Goal: Task Accomplishment & Management: Complete application form

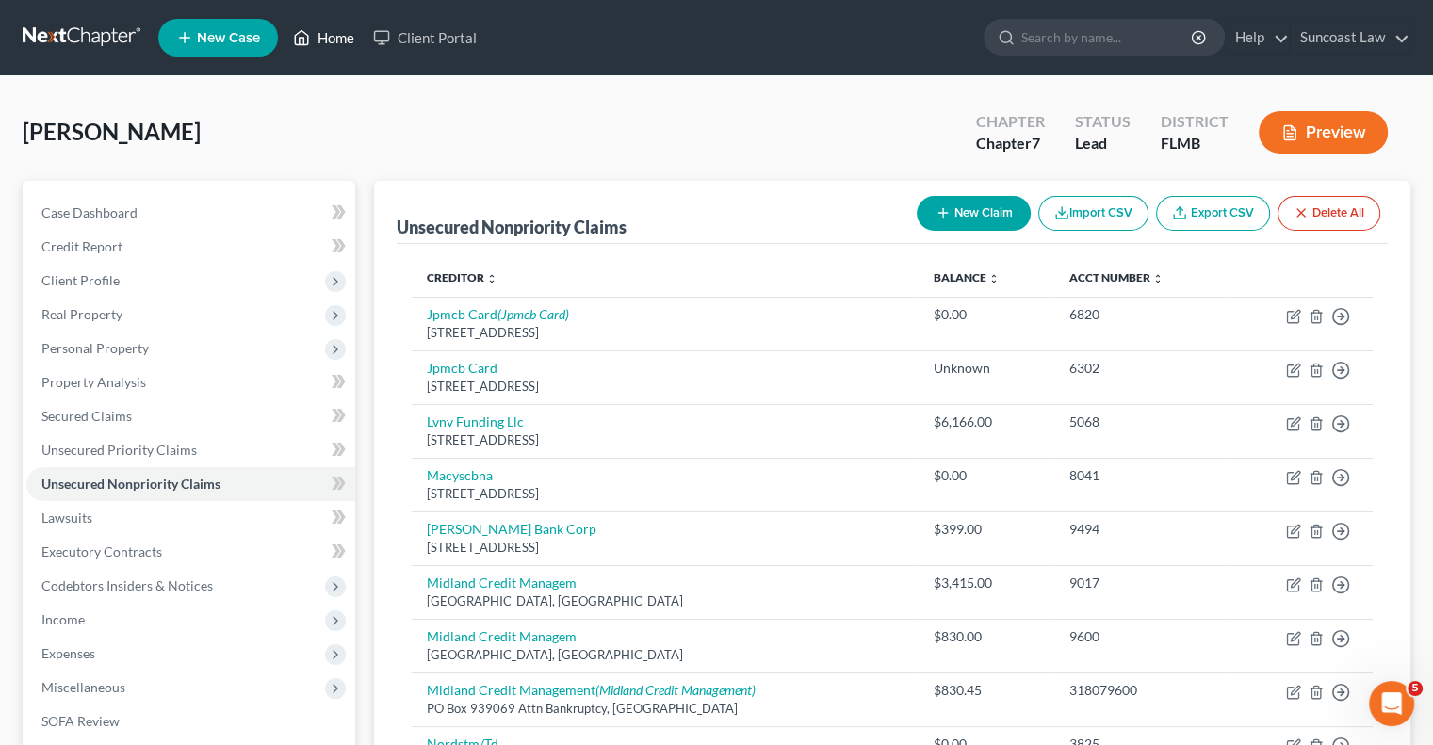
click at [324, 28] on link "Home" at bounding box center [324, 38] width 80 height 34
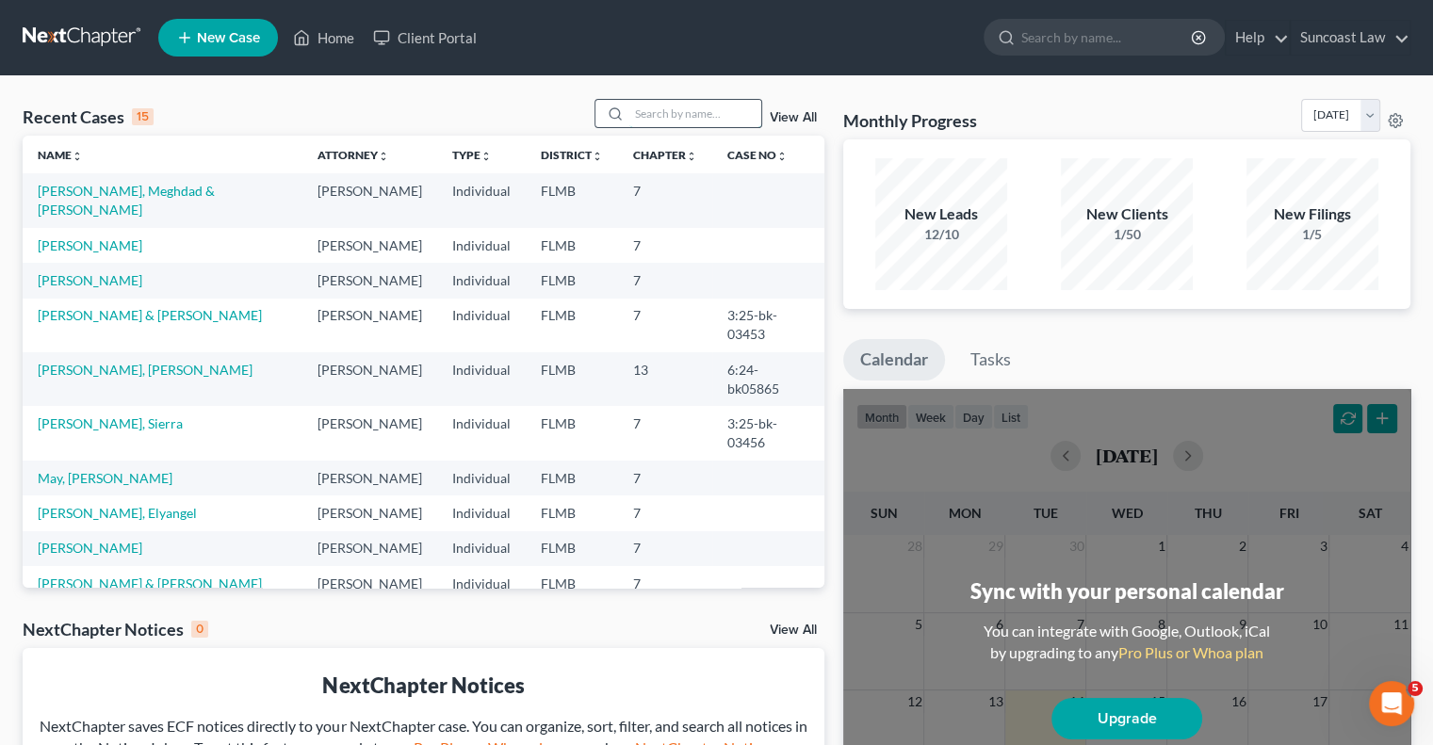
click at [673, 105] on input "search" at bounding box center [695, 113] width 132 height 27
type input "may"
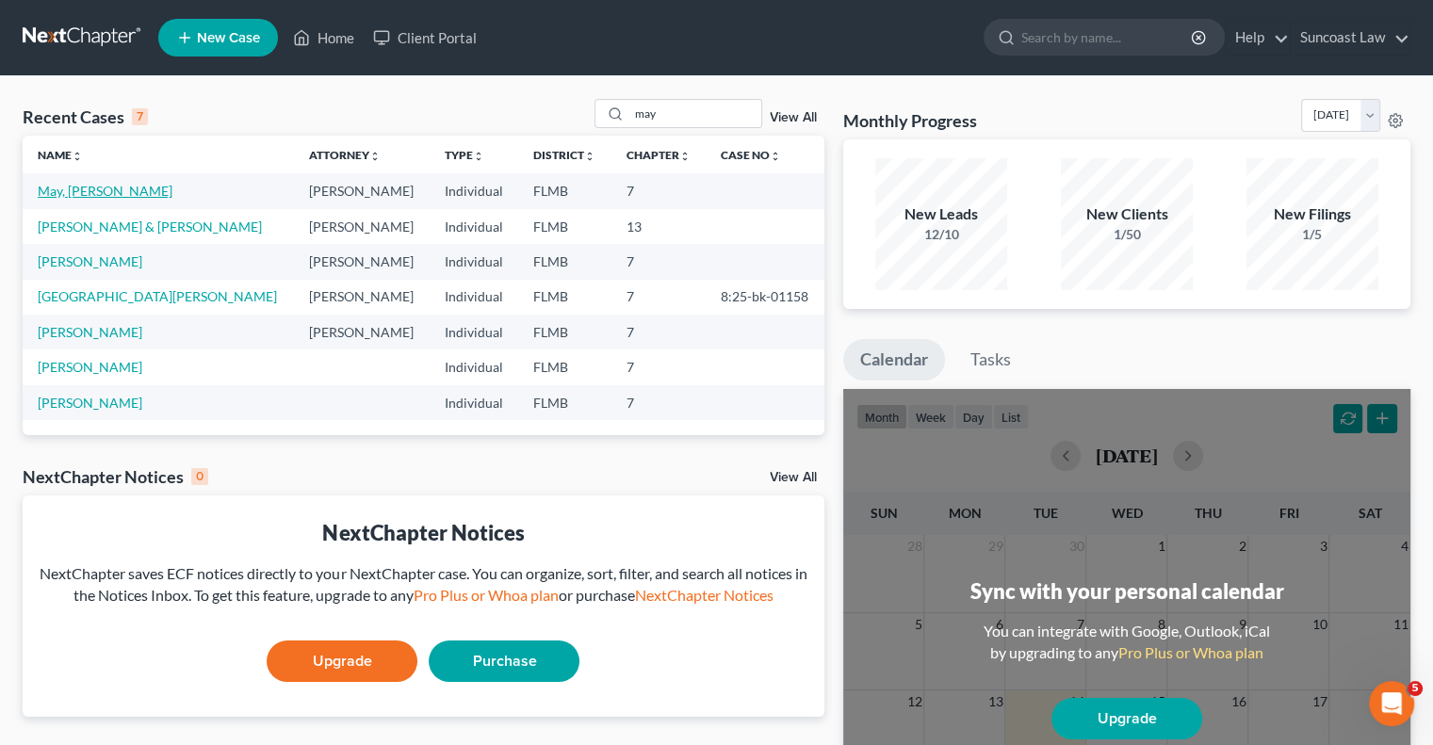
click at [79, 191] on link "May, [PERSON_NAME]" at bounding box center [105, 191] width 135 height 16
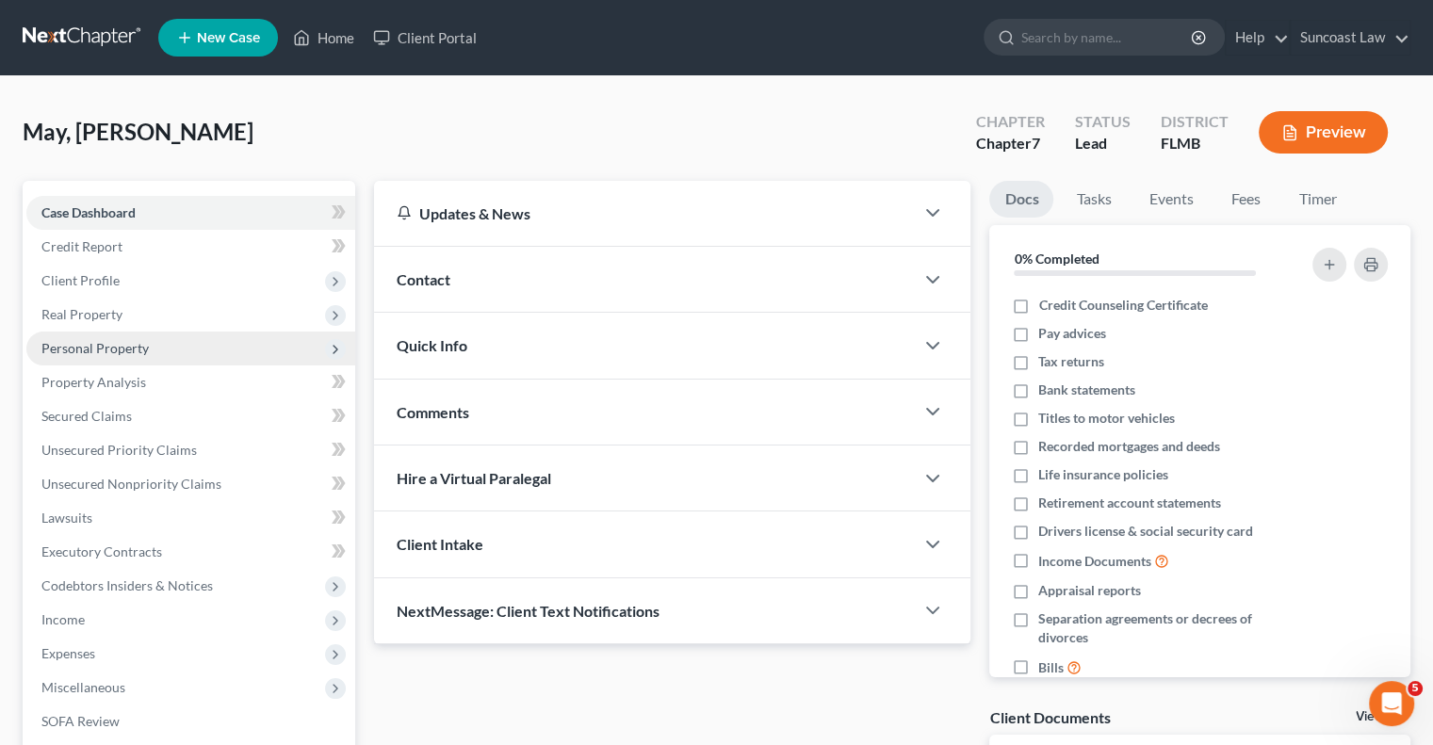
click at [122, 349] on span "Personal Property" at bounding box center [94, 348] width 107 height 16
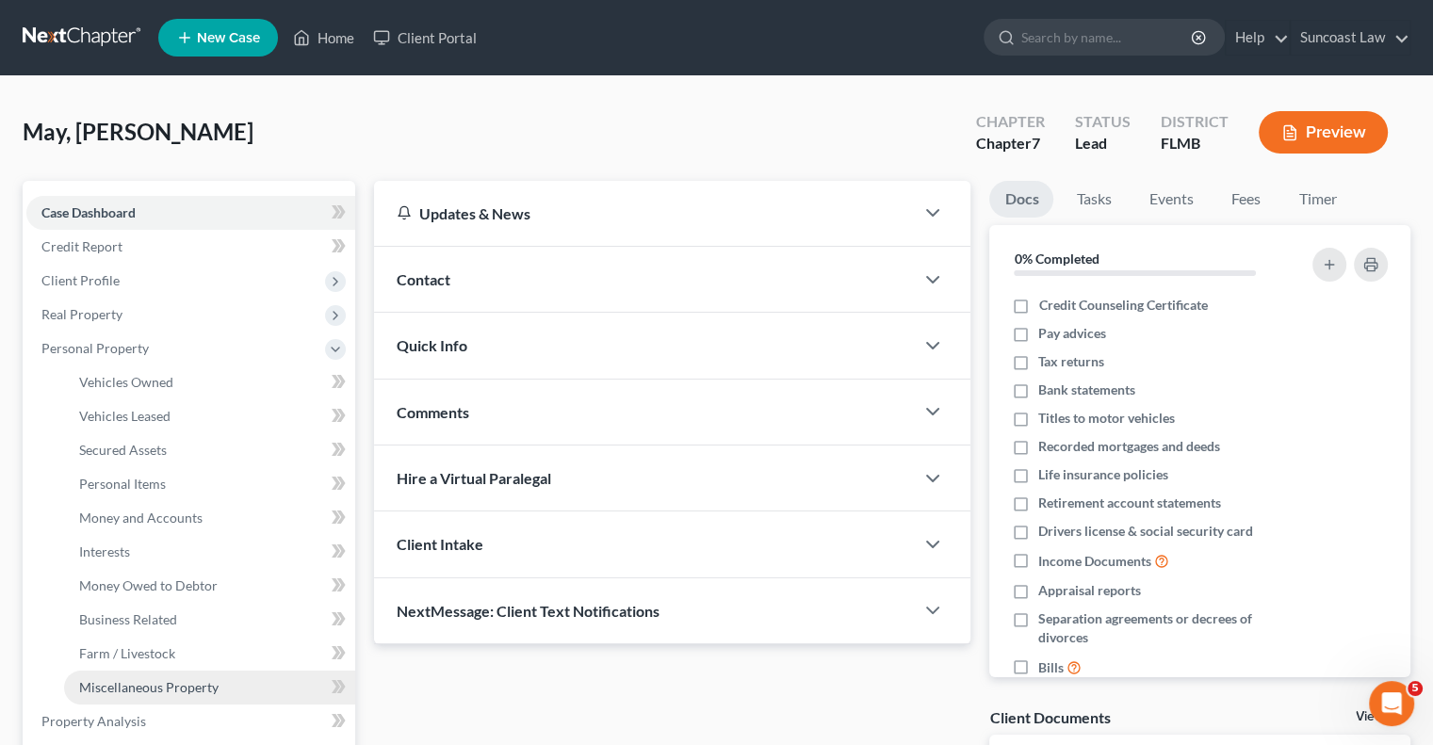
click at [188, 681] on span "Miscellaneous Property" at bounding box center [148, 687] width 139 height 16
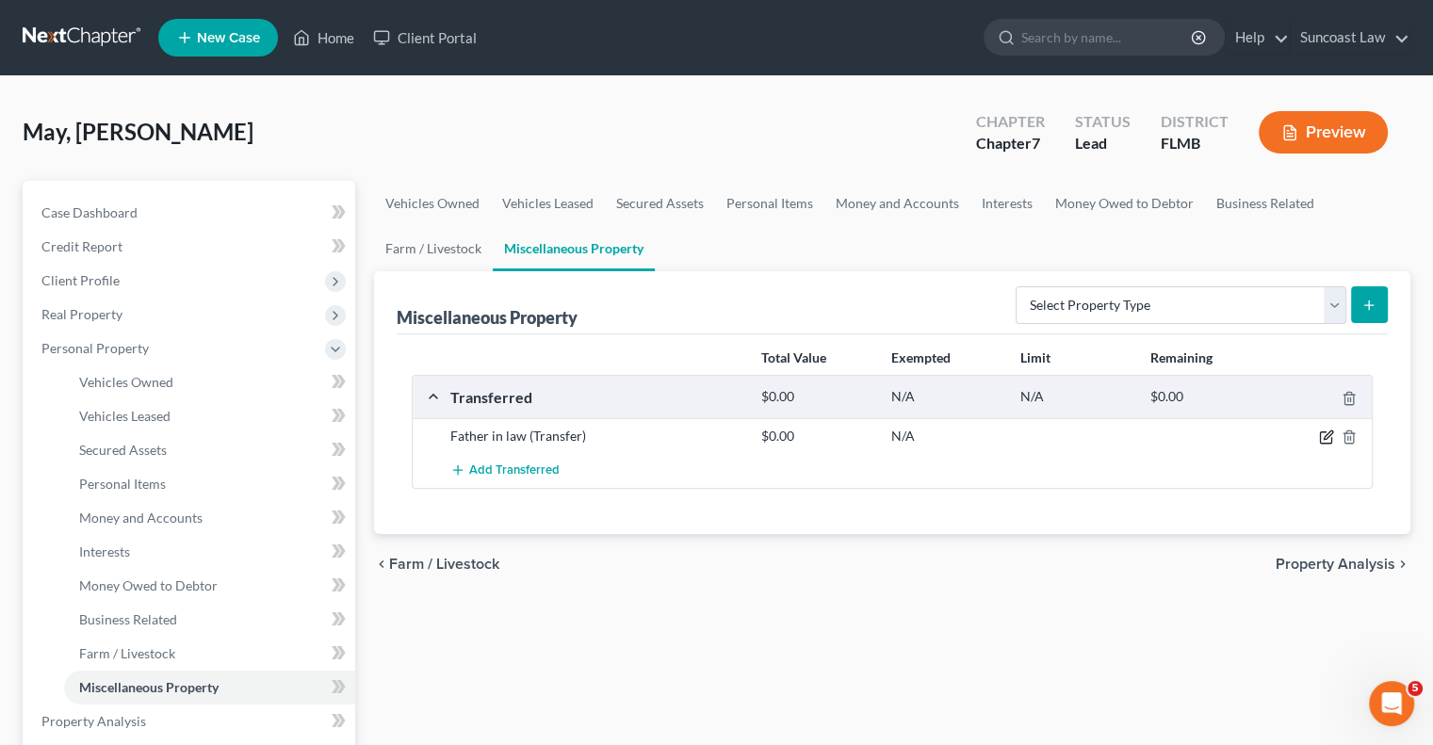
click at [1324, 438] on icon "button" at bounding box center [1328, 435] width 8 height 8
select select "Ordinary ([DATE])"
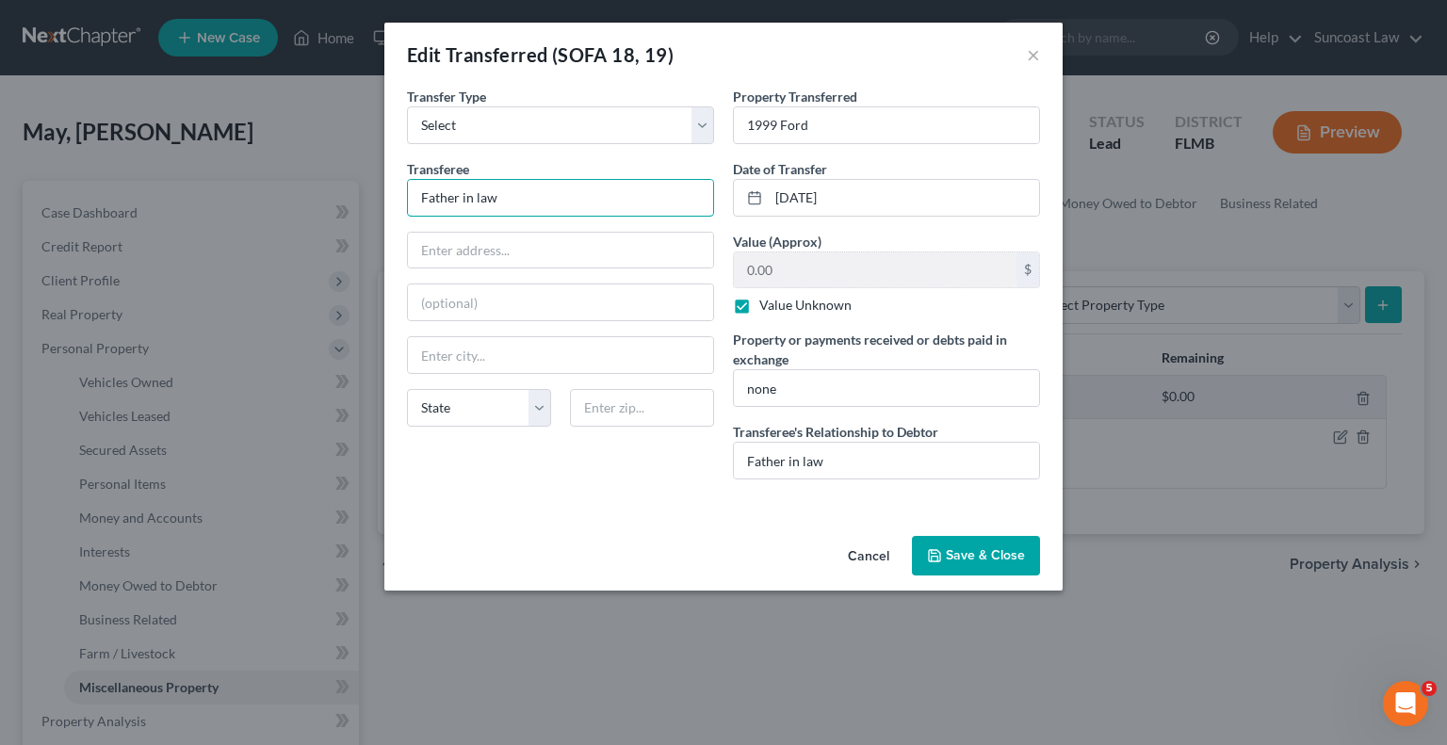
drag, startPoint x: 561, startPoint y: 196, endPoint x: 185, endPoint y: 160, distance: 378.5
click at [182, 160] on div "Edit Transferred (SOFA 18, 19) × An exemption set must first be selected from t…" at bounding box center [723, 372] width 1447 height 745
type input "[PERSON_NAME]"
drag, startPoint x: 886, startPoint y: 456, endPoint x: 708, endPoint y: 435, distance: 179.2
click at [708, 435] on div "Transfer Type * Select Ordinary ([DATE]) [DATE] Transferee * [PERSON_NAME] Stat…" at bounding box center [724, 291] width 652 height 408
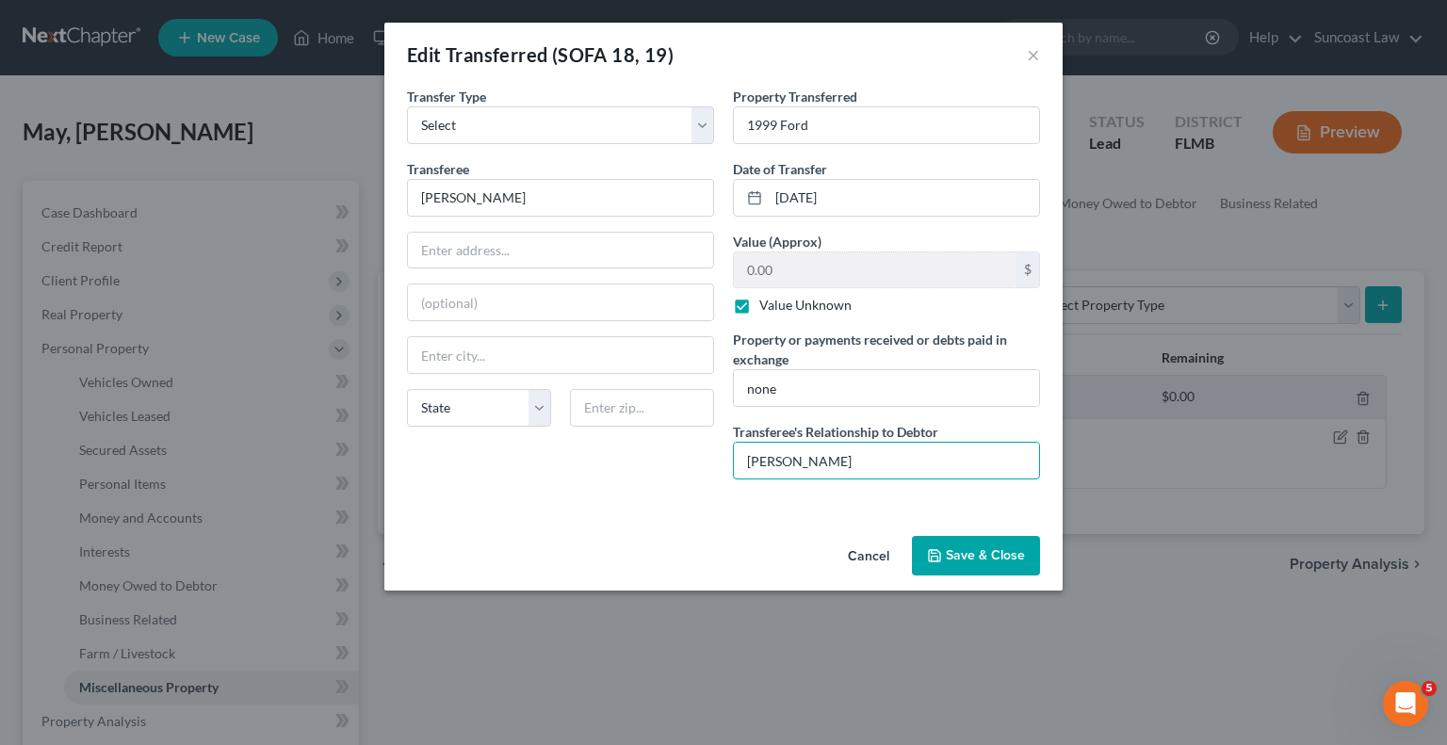
type input "[PERSON_NAME]"
click at [978, 551] on button "Save & Close" at bounding box center [976, 556] width 128 height 40
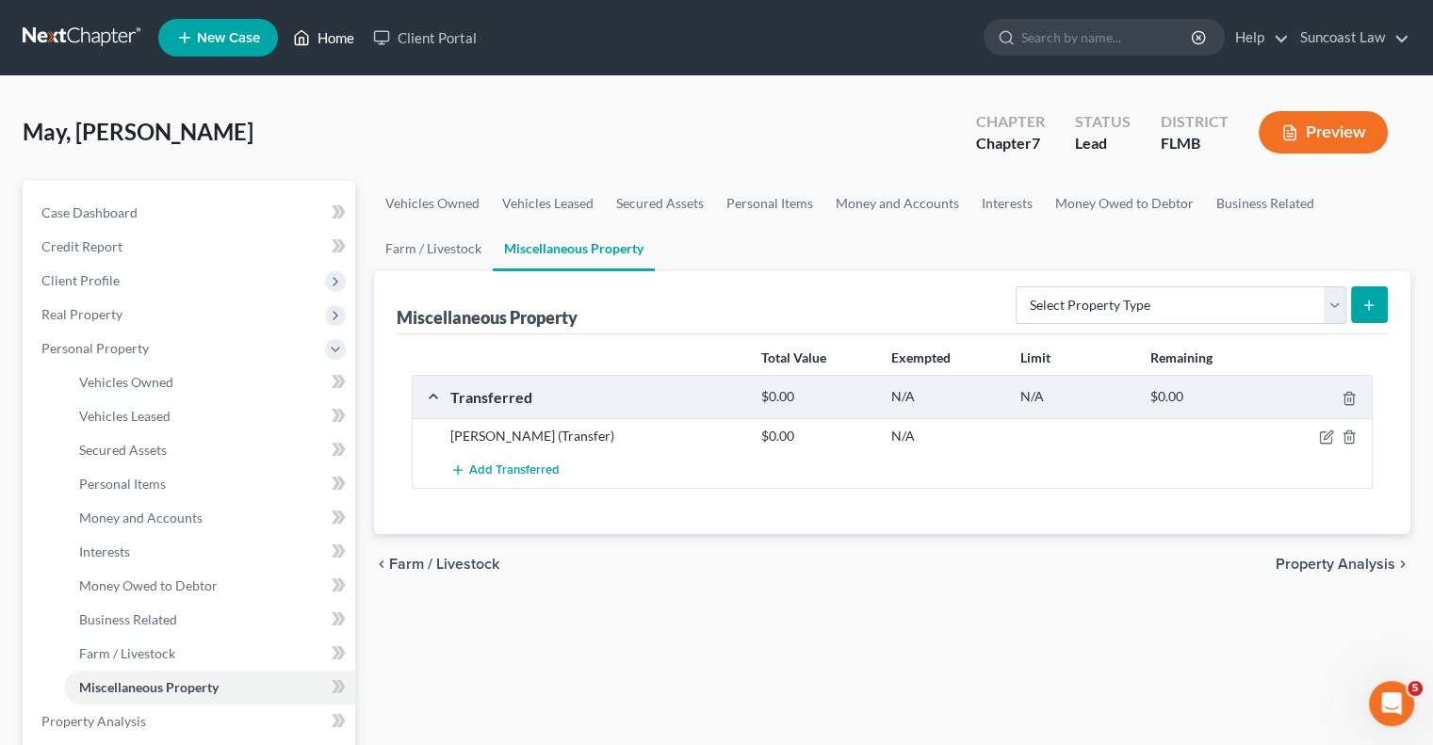
click at [318, 43] on link "Home" at bounding box center [324, 38] width 80 height 34
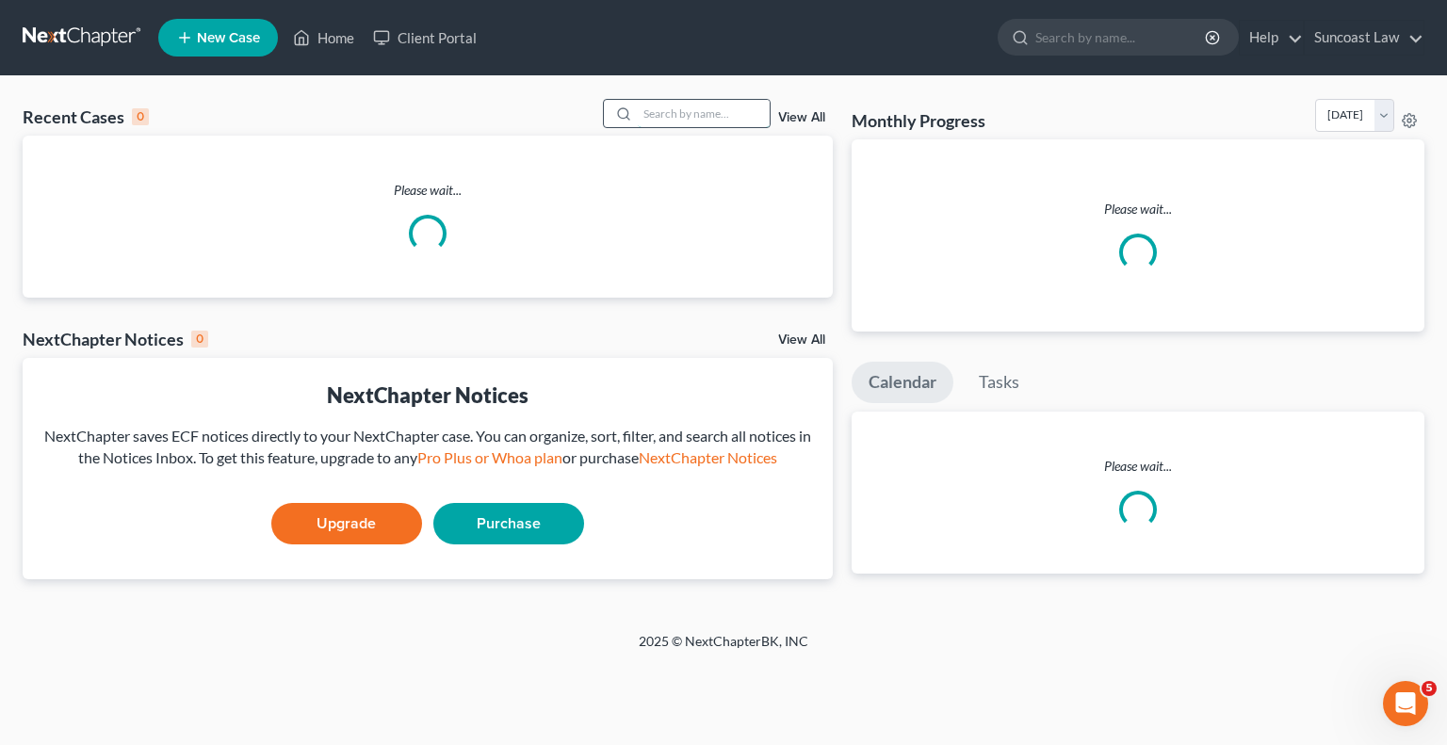
click at [689, 112] on input "search" at bounding box center [704, 113] width 132 height 27
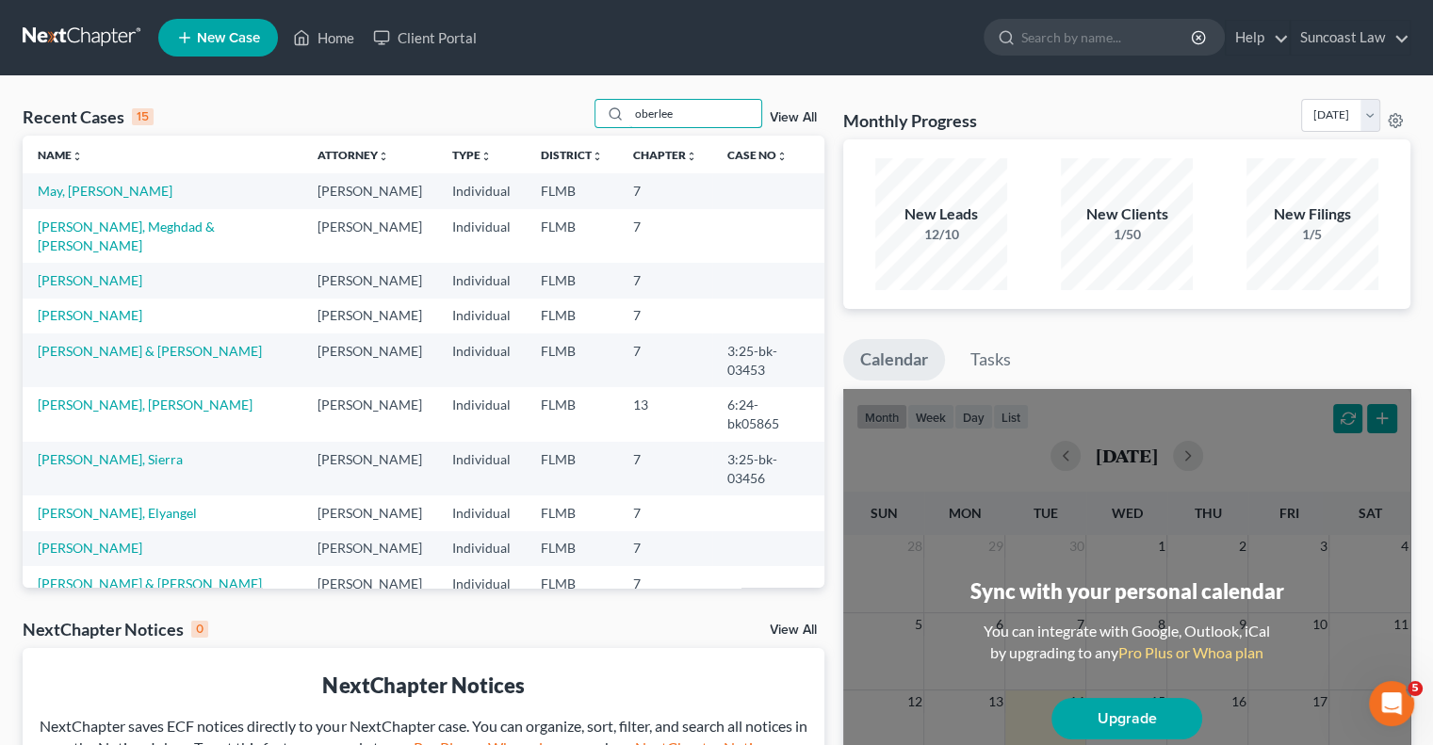
type input "oberlee"
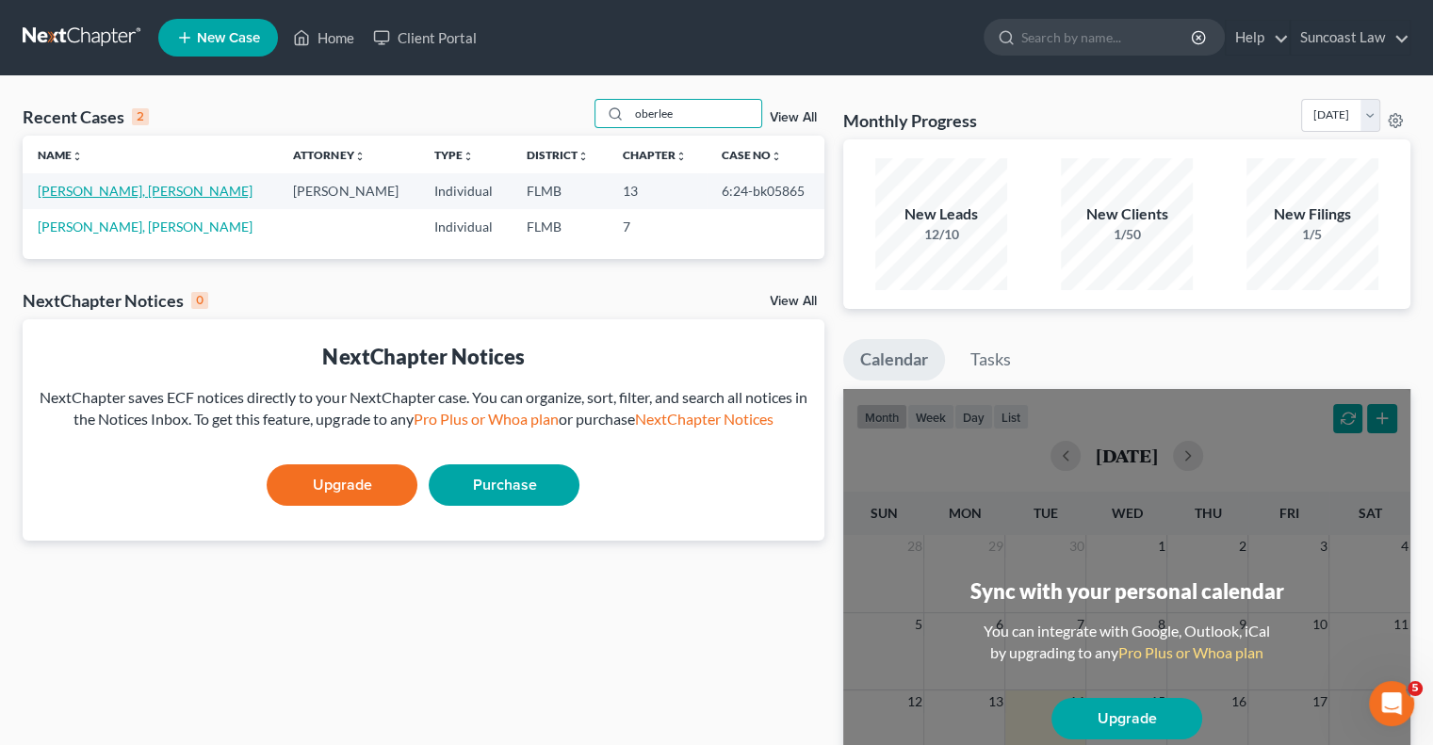
click at [112, 188] on link "[PERSON_NAME], [PERSON_NAME]" at bounding box center [145, 191] width 215 height 16
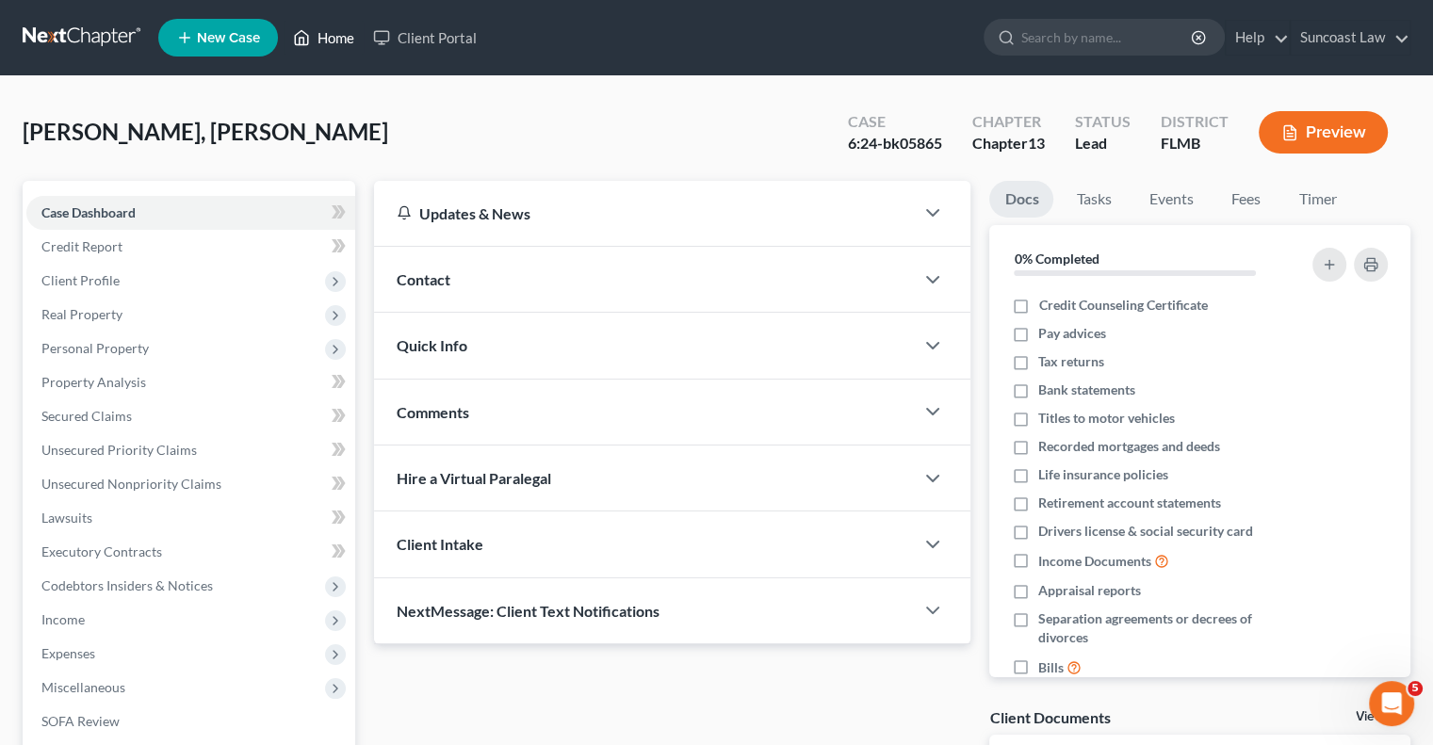
drag, startPoint x: 324, startPoint y: 37, endPoint x: 329, endPoint y: 46, distance: 10.5
click at [324, 37] on link "Home" at bounding box center [324, 38] width 80 height 34
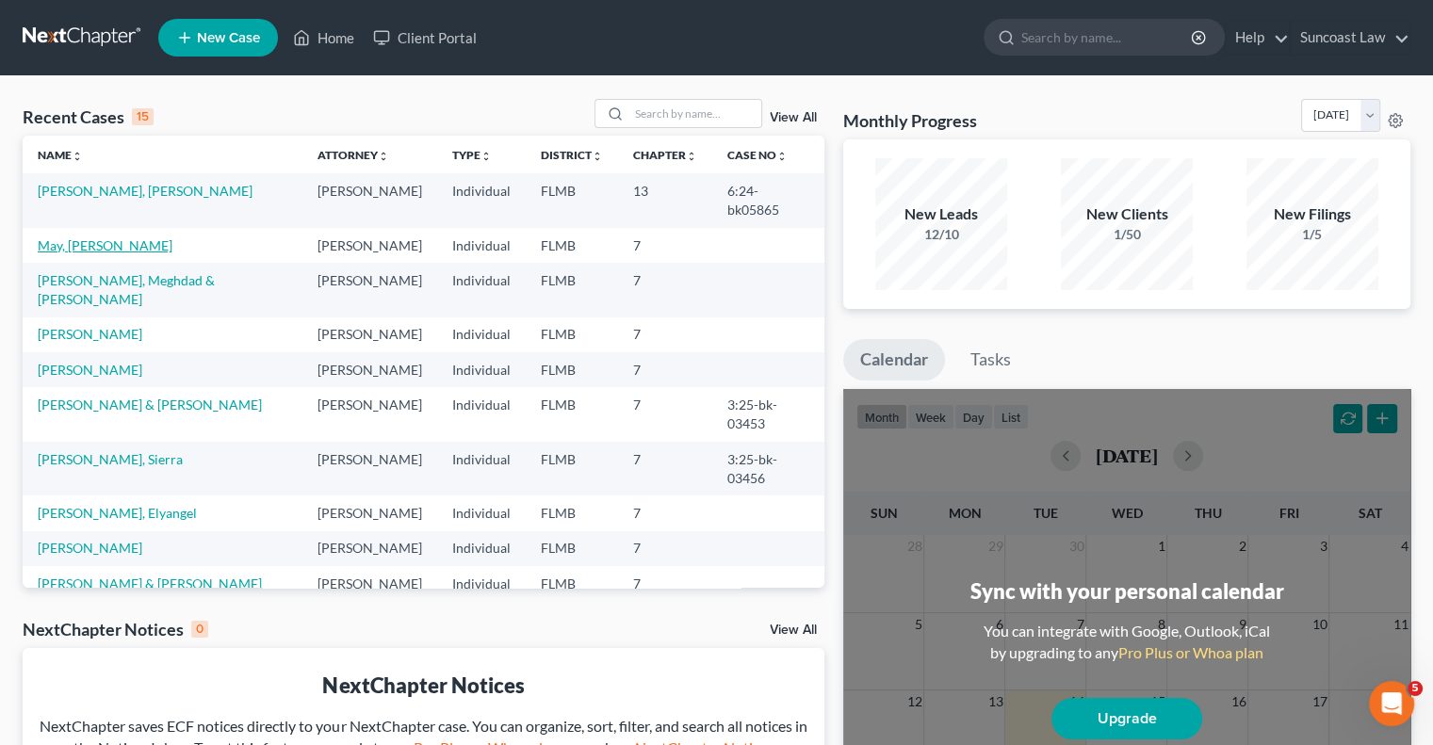
click at [80, 237] on link "May, [PERSON_NAME]" at bounding box center [105, 245] width 135 height 16
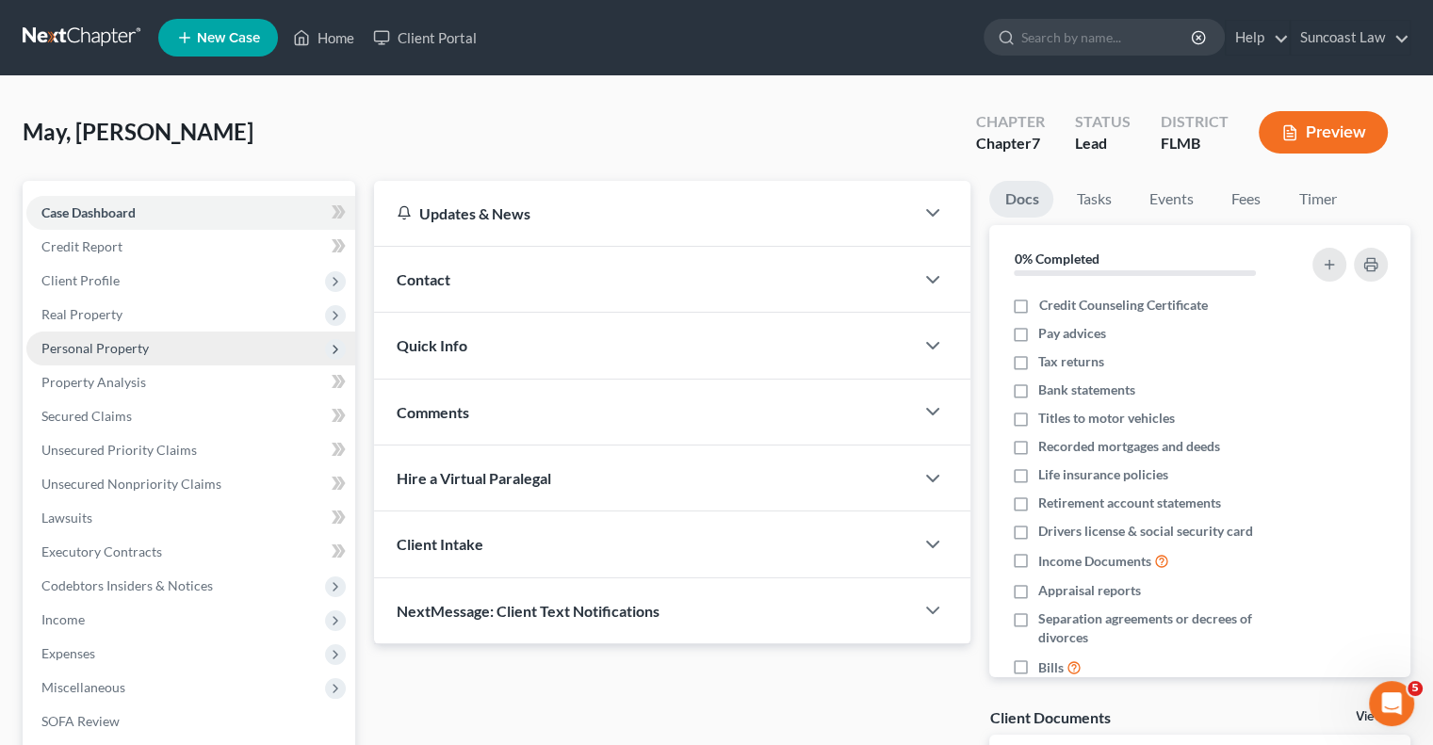
click at [126, 345] on span "Personal Property" at bounding box center [94, 348] width 107 height 16
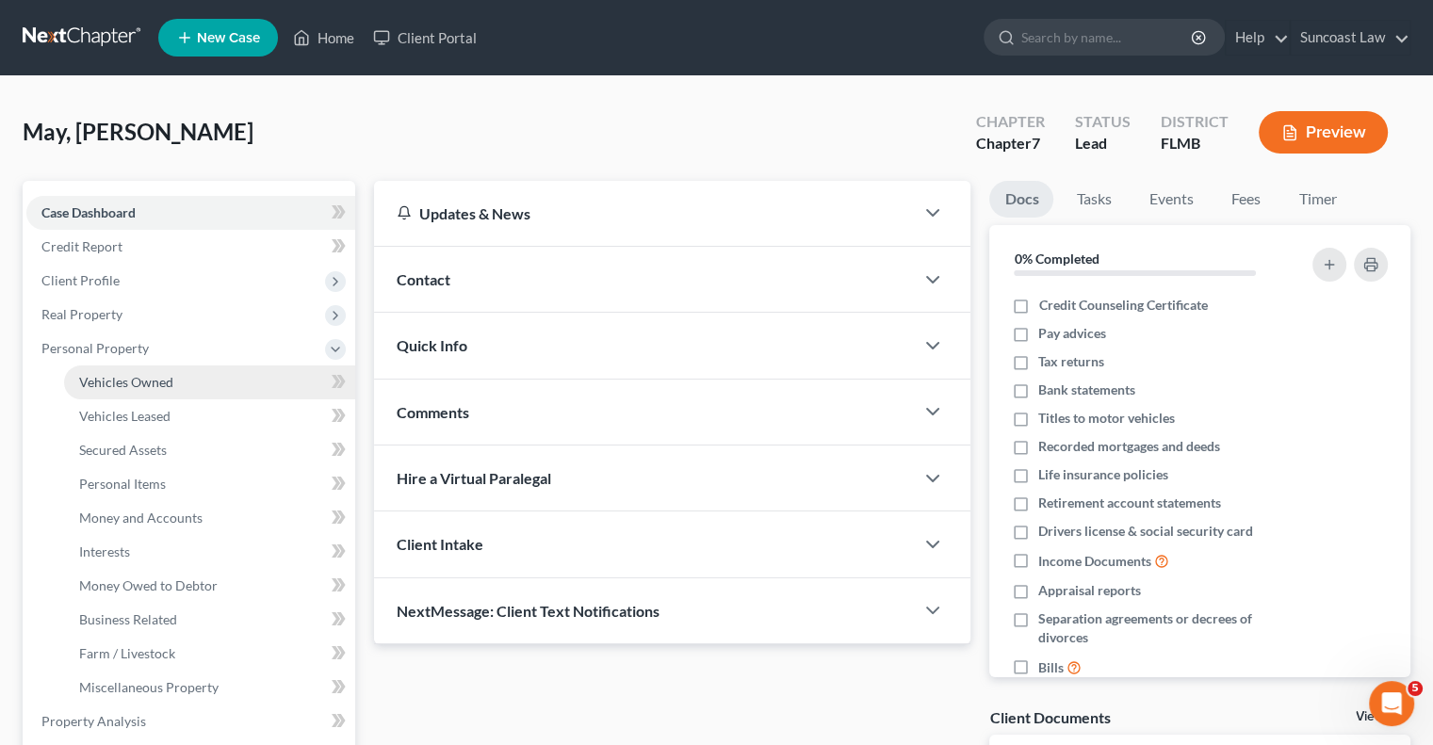
click at [137, 385] on span "Vehicles Owned" at bounding box center [126, 382] width 94 height 16
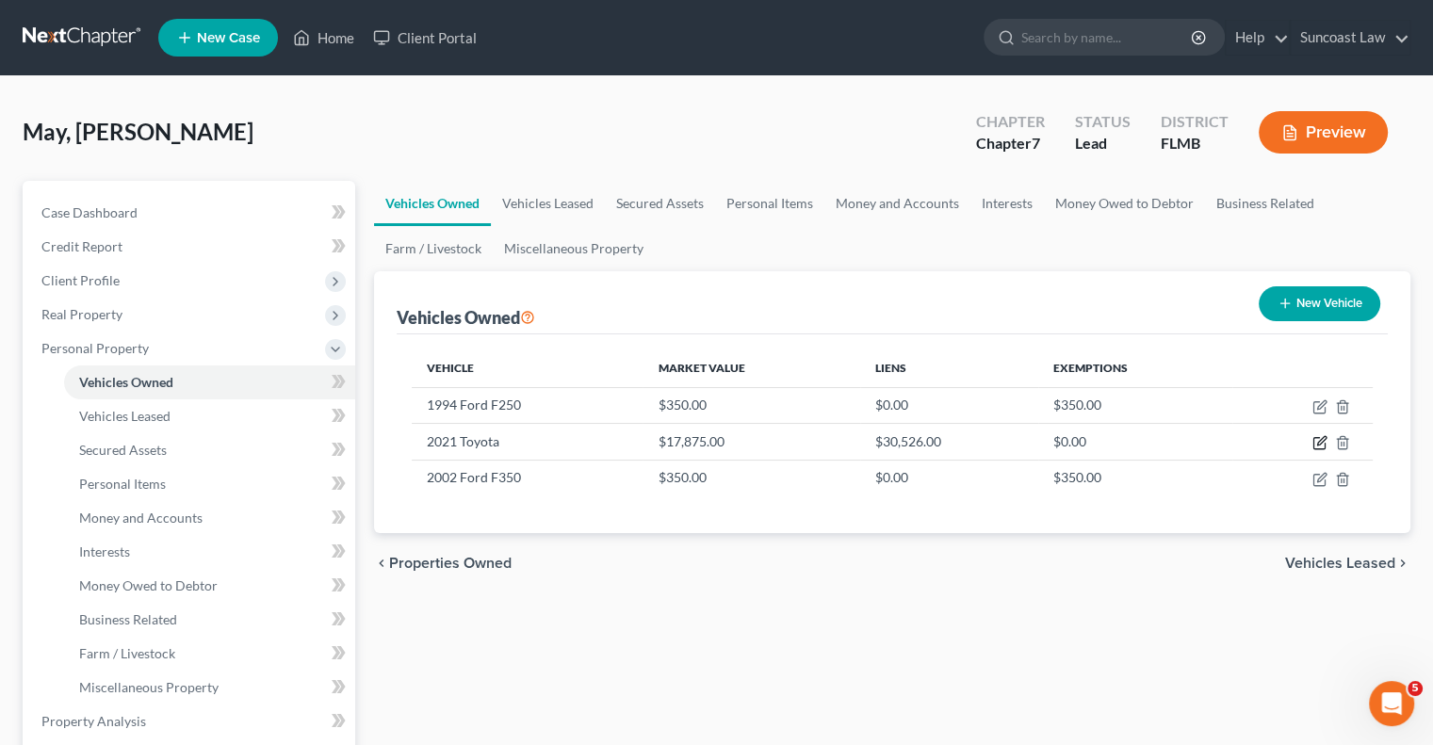
drag, startPoint x: 1324, startPoint y: 442, endPoint x: 1258, endPoint y: 338, distance: 123.3
click at [1309, 429] on td at bounding box center [1302, 442] width 140 height 36
click at [1315, 438] on icon "button" at bounding box center [1319, 442] width 15 height 15
select select "0"
select select "5"
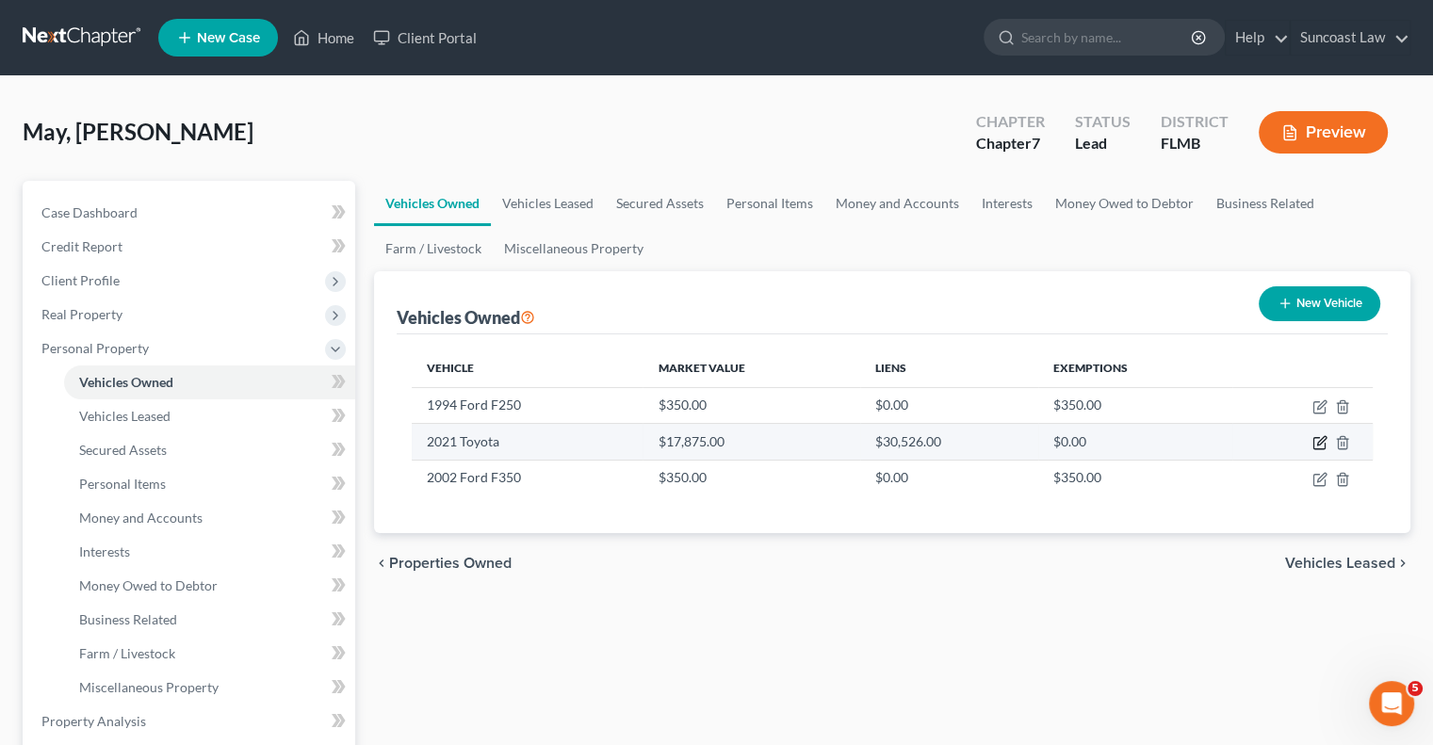
select select "2"
select select "0"
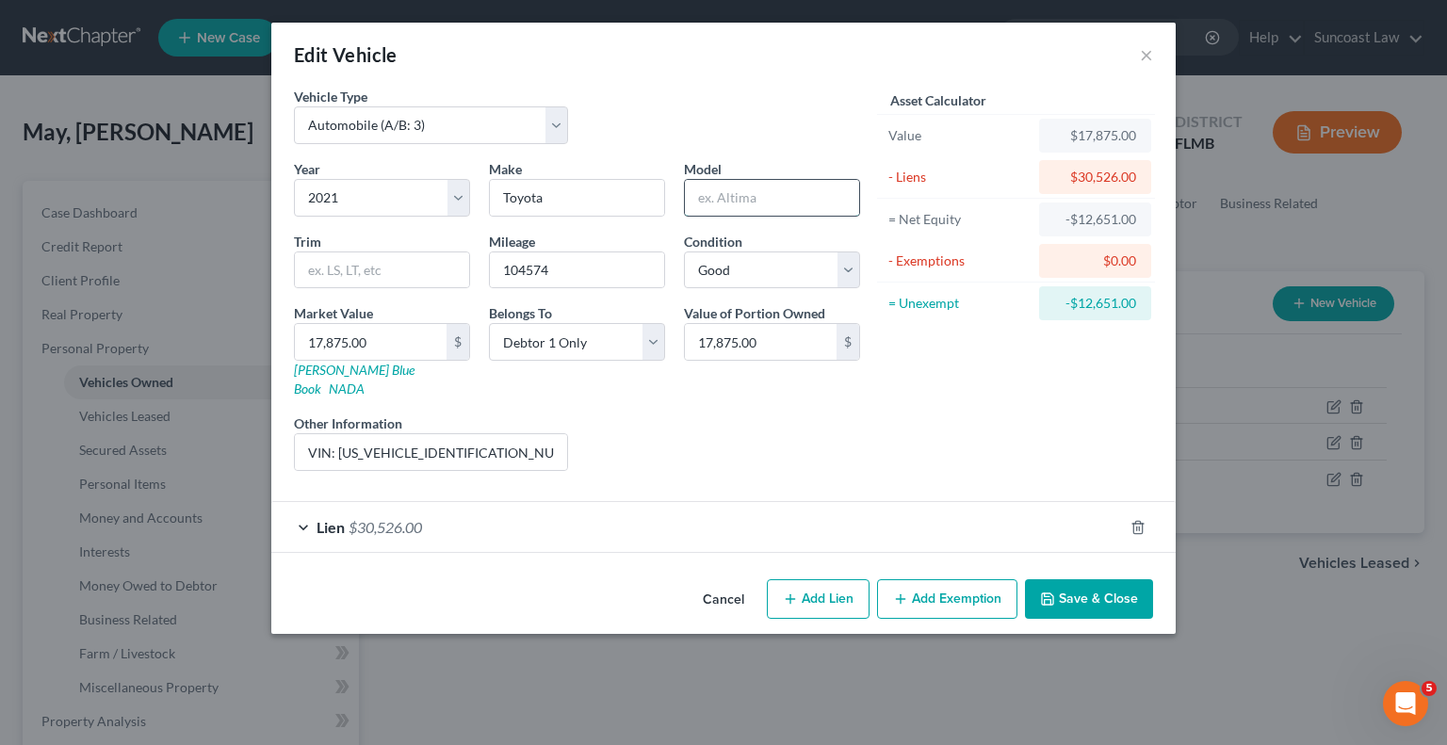
click at [748, 196] on input "text" at bounding box center [772, 198] width 174 height 36
type input "Tacoma"
click at [1126, 579] on button "Save & Close" at bounding box center [1089, 599] width 128 height 40
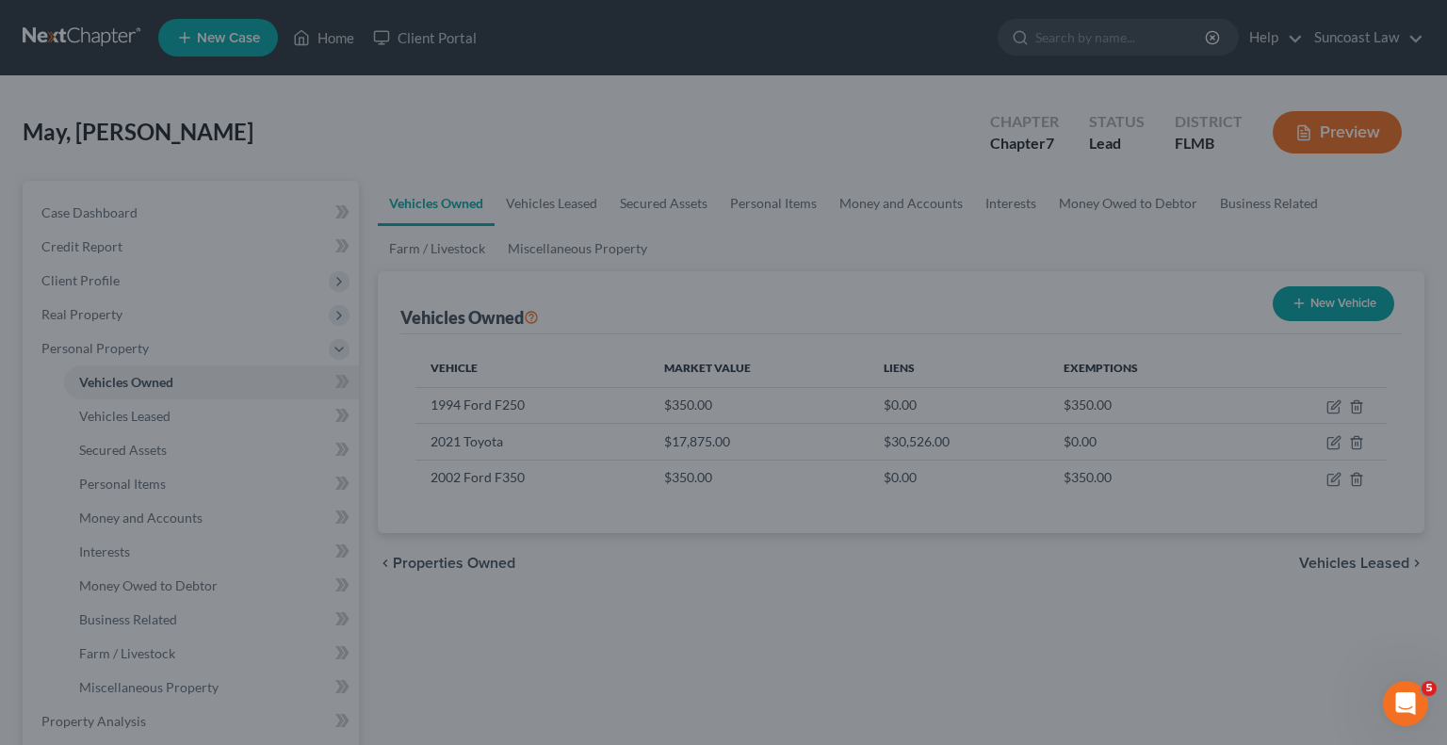
drag, startPoint x: 1126, startPoint y: 576, endPoint x: 1132, endPoint y: 564, distance: 13.1
click at [1096, 568] on button "Save & Close" at bounding box center [1040, 564] width 111 height 34
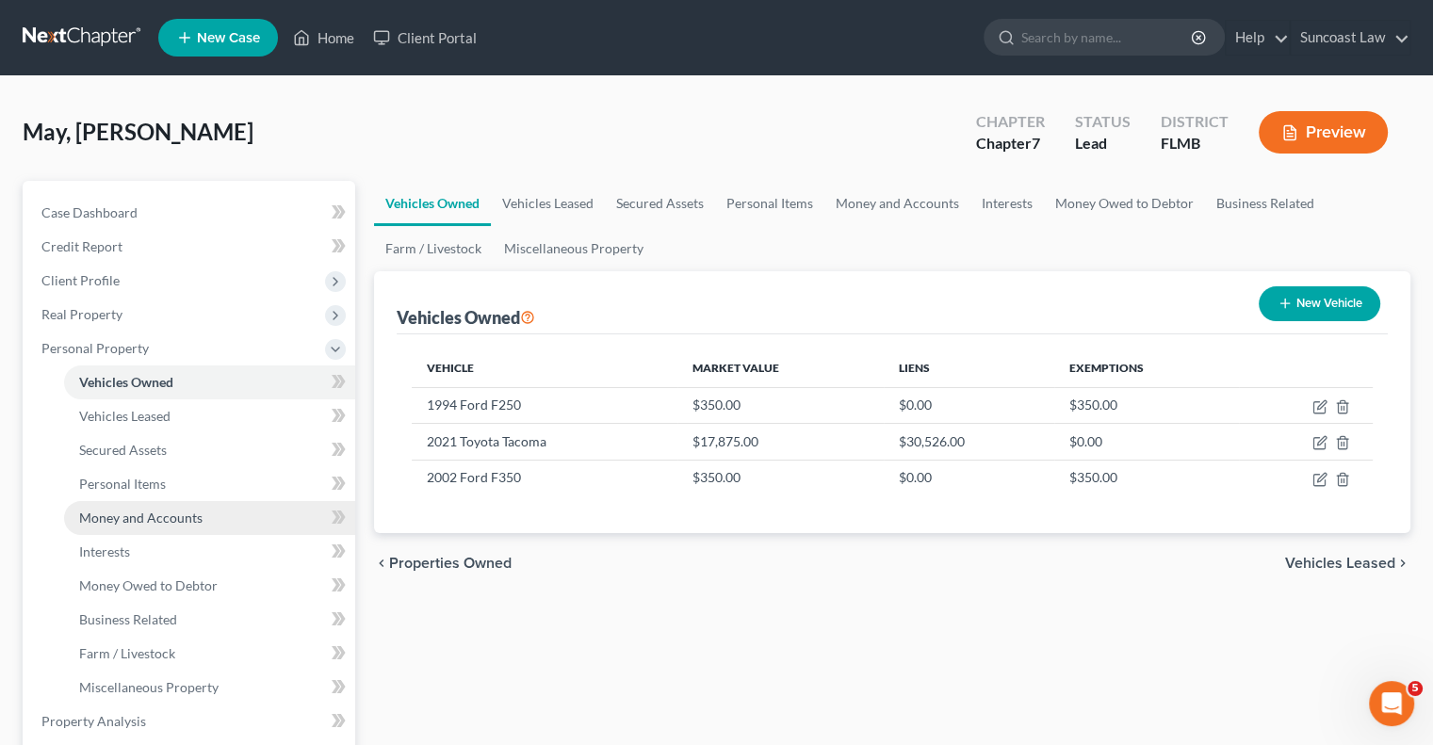
click at [156, 520] on span "Money and Accounts" at bounding box center [140, 518] width 123 height 16
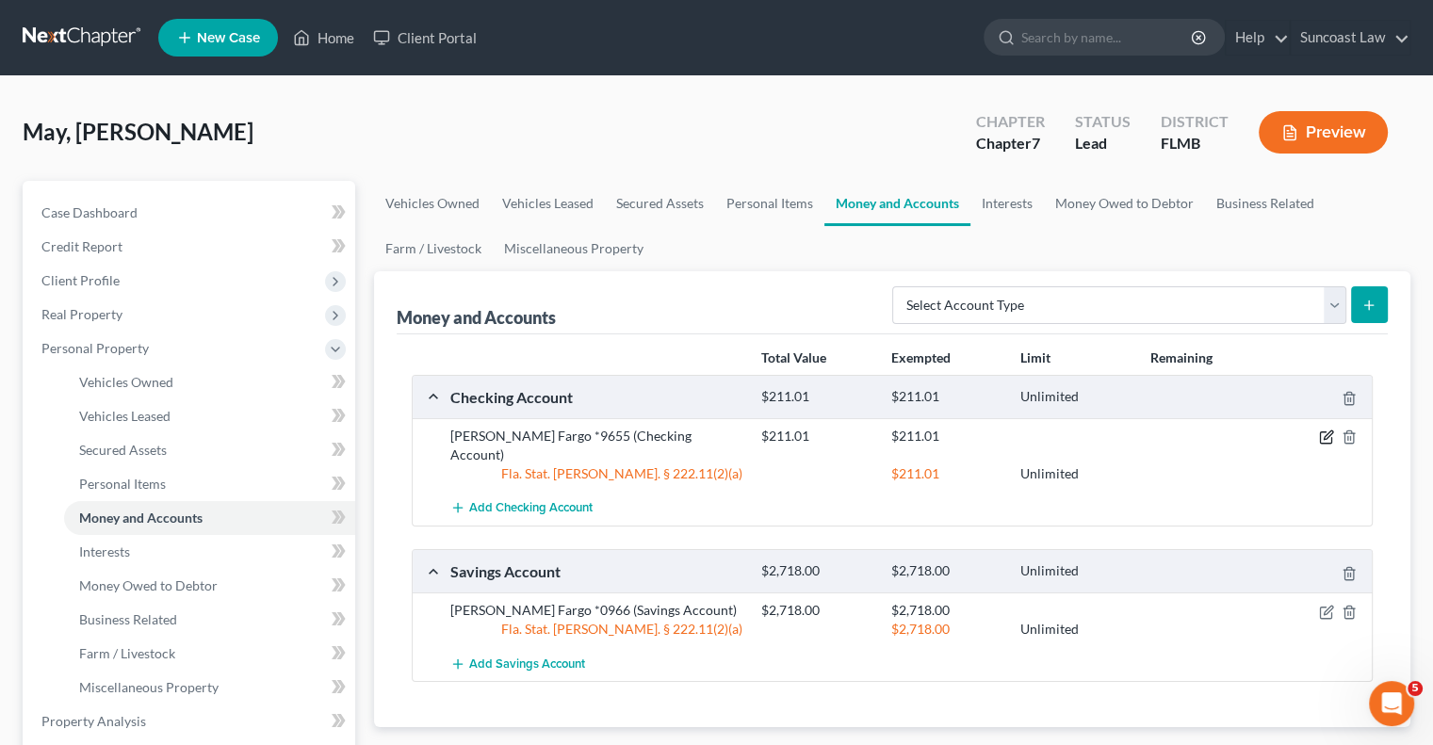
click at [1320, 433] on icon "button" at bounding box center [1325, 437] width 11 height 11
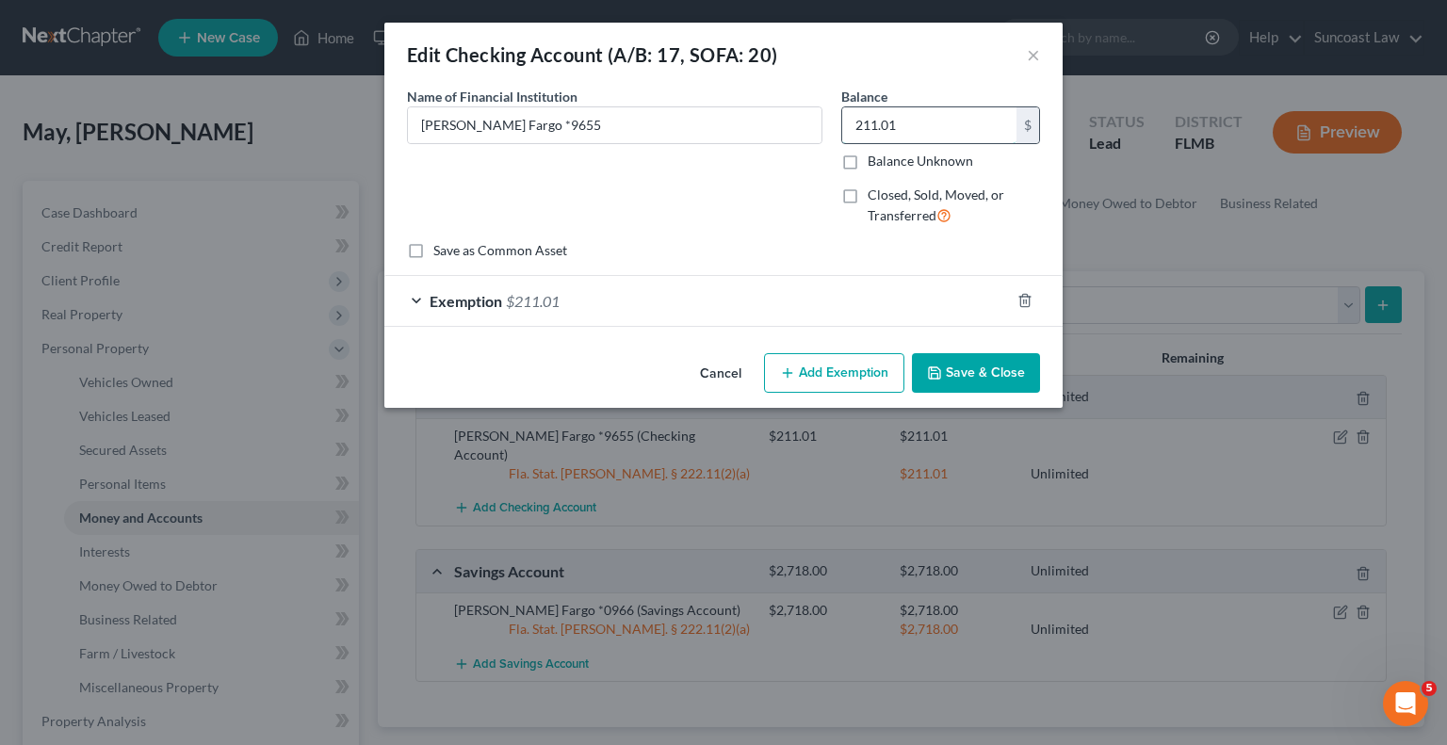
click at [927, 126] on input "211.01" at bounding box center [929, 125] width 174 height 36
type input "298"
click at [927, 309] on div "Exemption $211.01" at bounding box center [696, 301] width 625 height 50
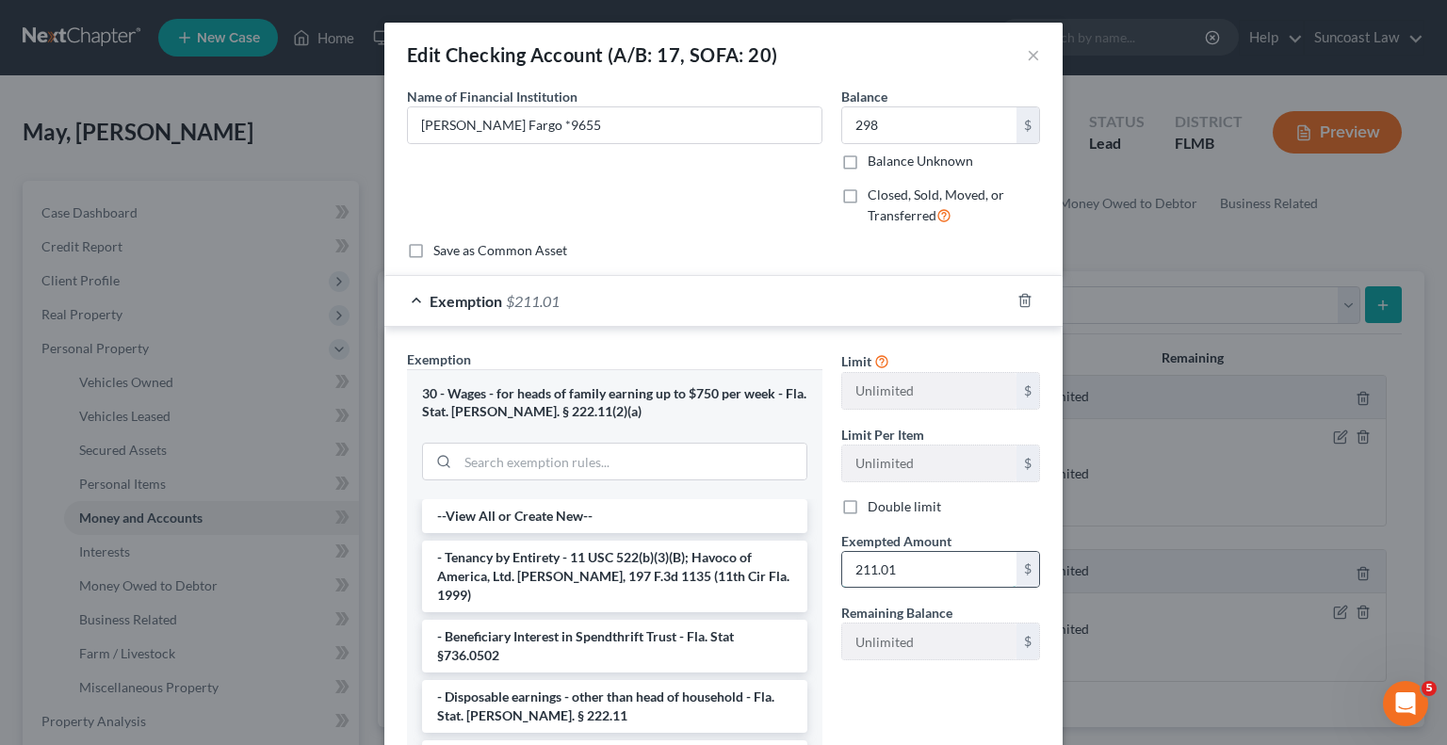
click at [950, 562] on input "211.01" at bounding box center [929, 570] width 174 height 36
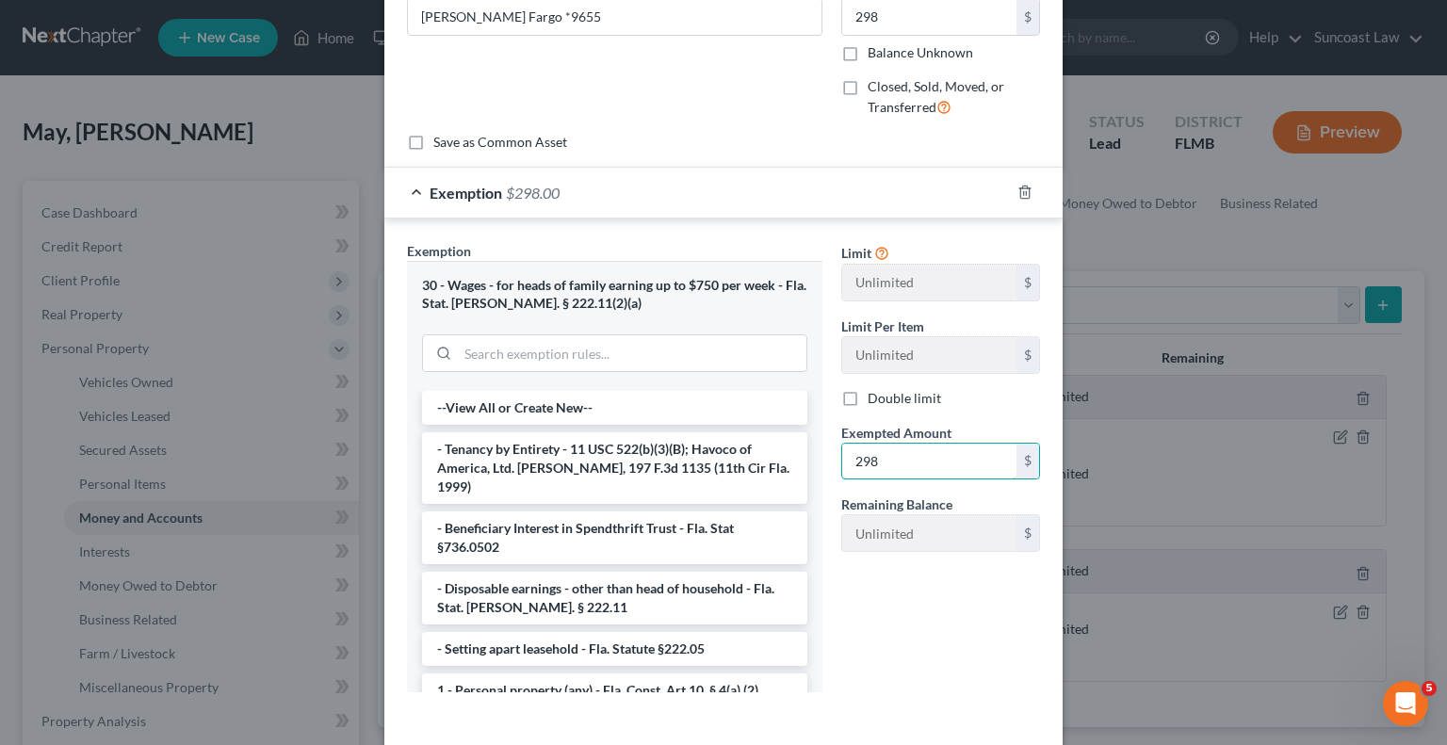
scroll to position [188, 0]
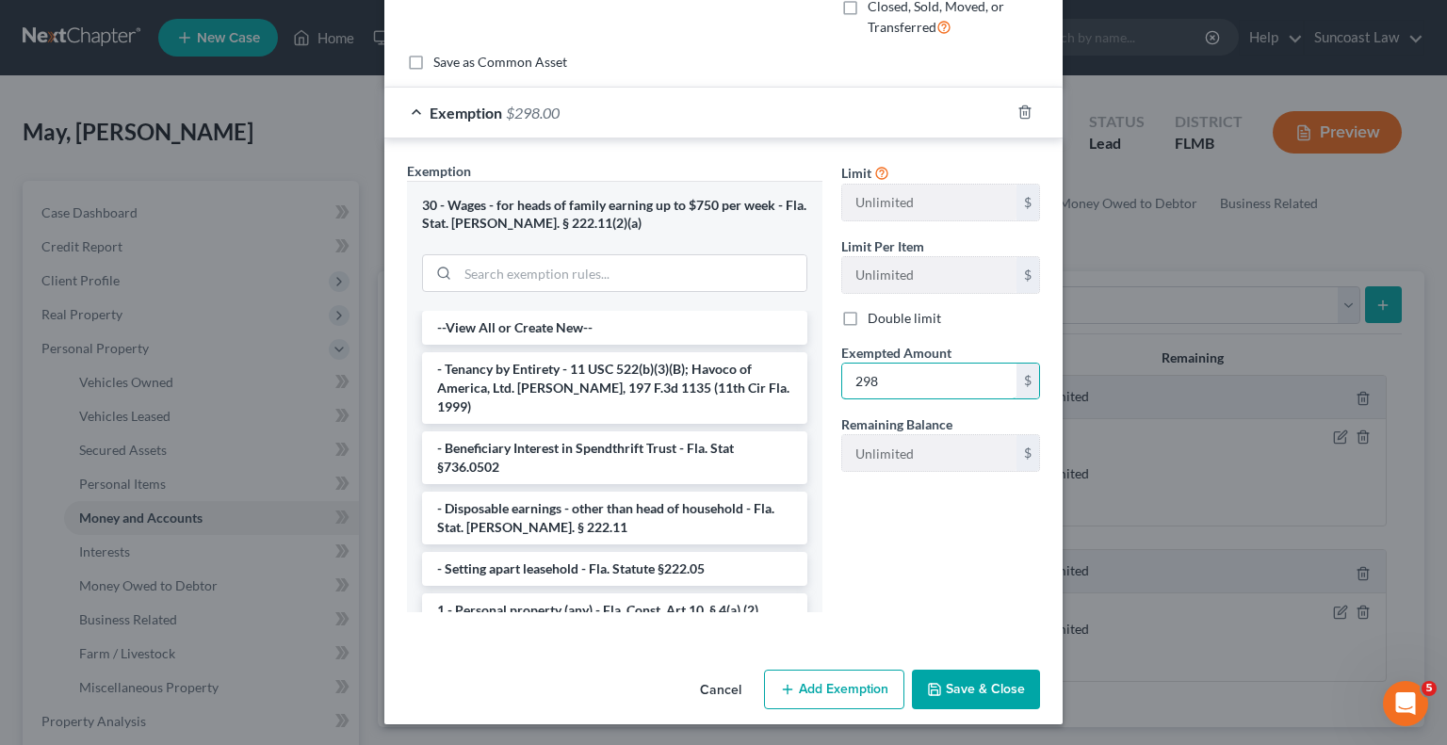
type input "298"
click at [971, 687] on button "Save & Close" at bounding box center [976, 690] width 128 height 40
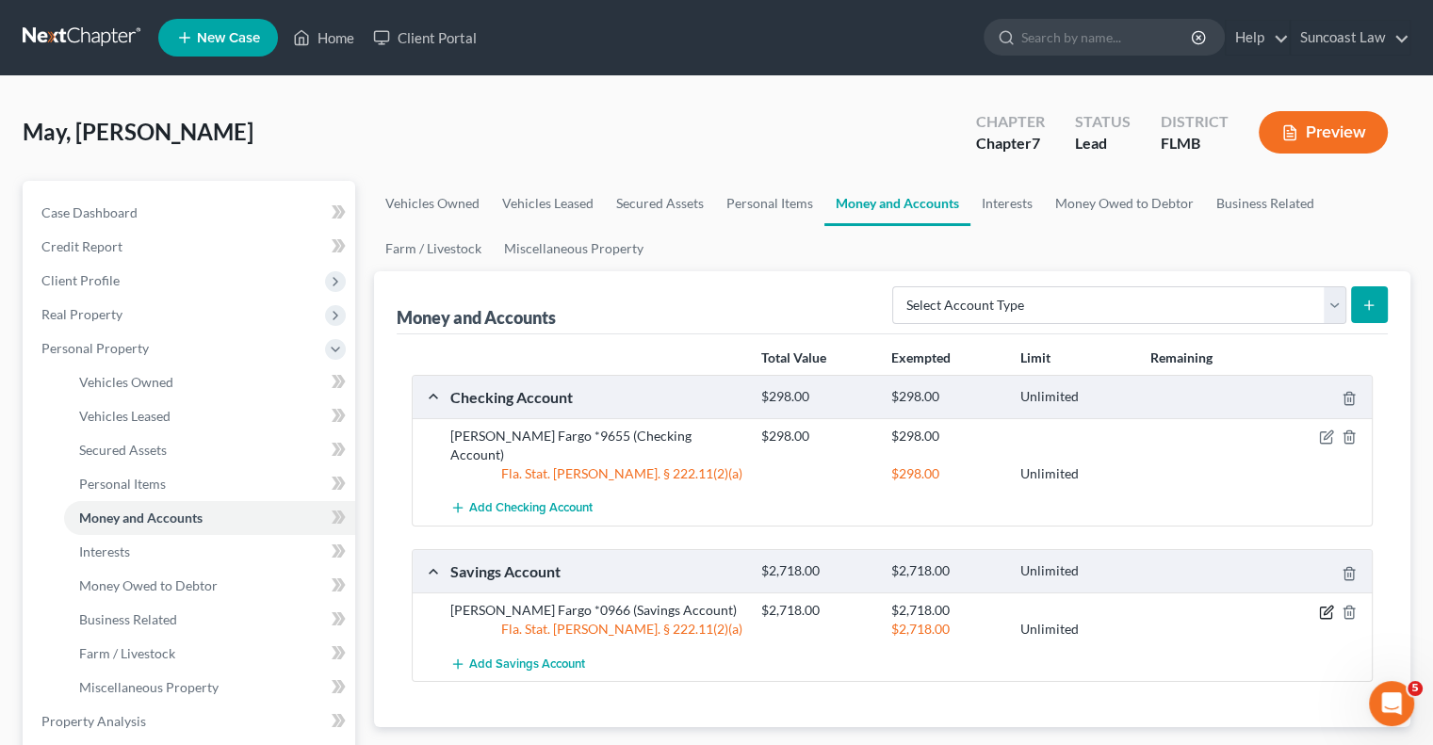
click at [1325, 605] on icon "button" at bounding box center [1326, 612] width 15 height 15
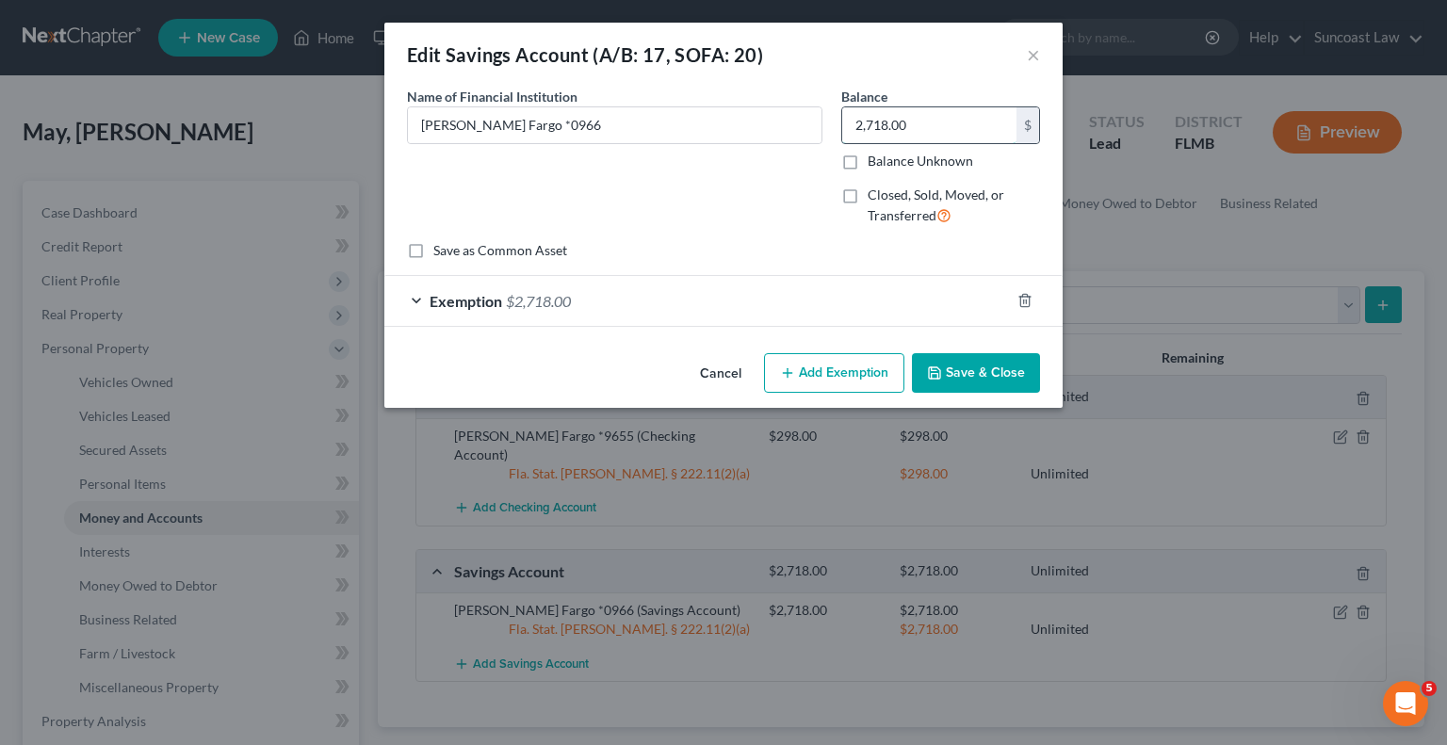
click at [931, 133] on input "2,718.00" at bounding box center [929, 125] width 174 height 36
type input "1,246"
click at [922, 305] on div "Exemption $2,718.00" at bounding box center [696, 301] width 625 height 50
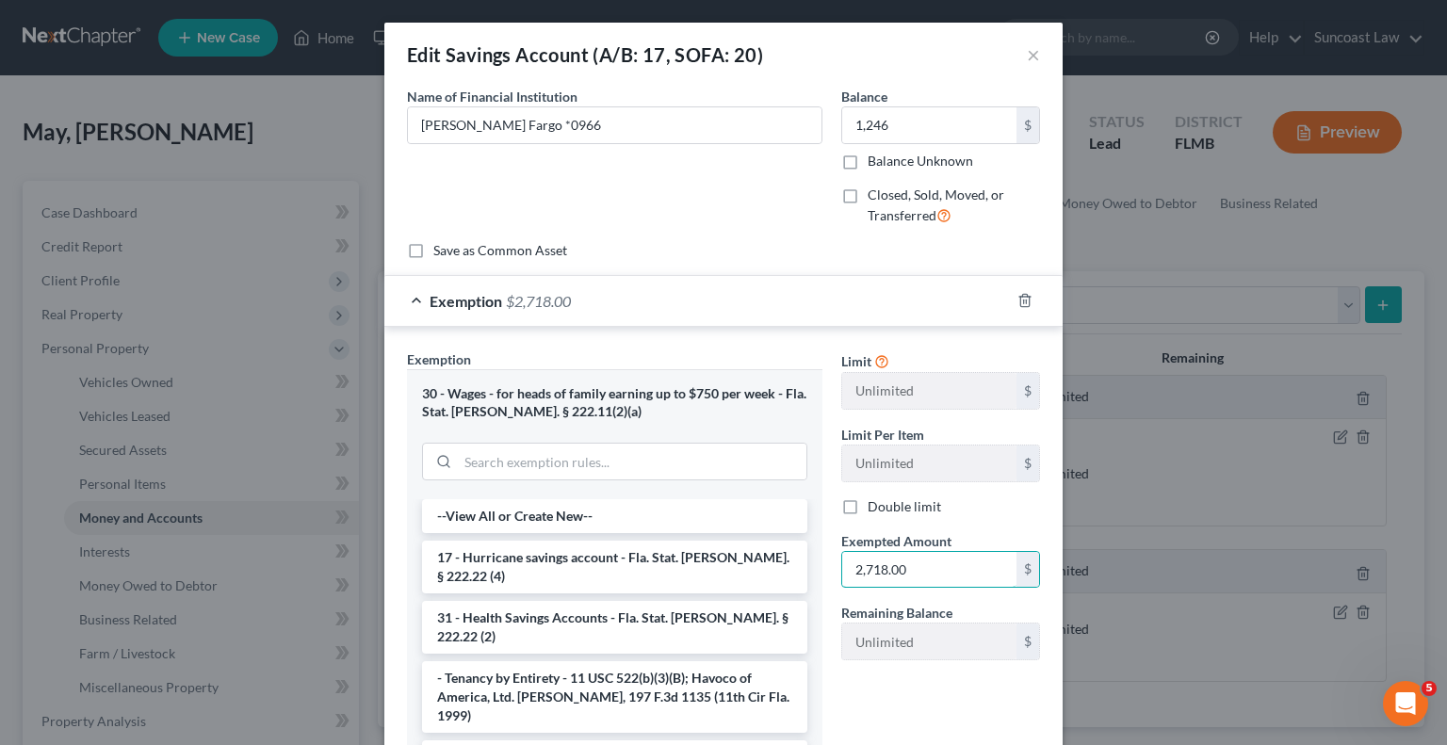
drag, startPoint x: 920, startPoint y: 568, endPoint x: 943, endPoint y: 523, distance: 50.6
click at [920, 567] on input "2,718.00" at bounding box center [929, 570] width 174 height 36
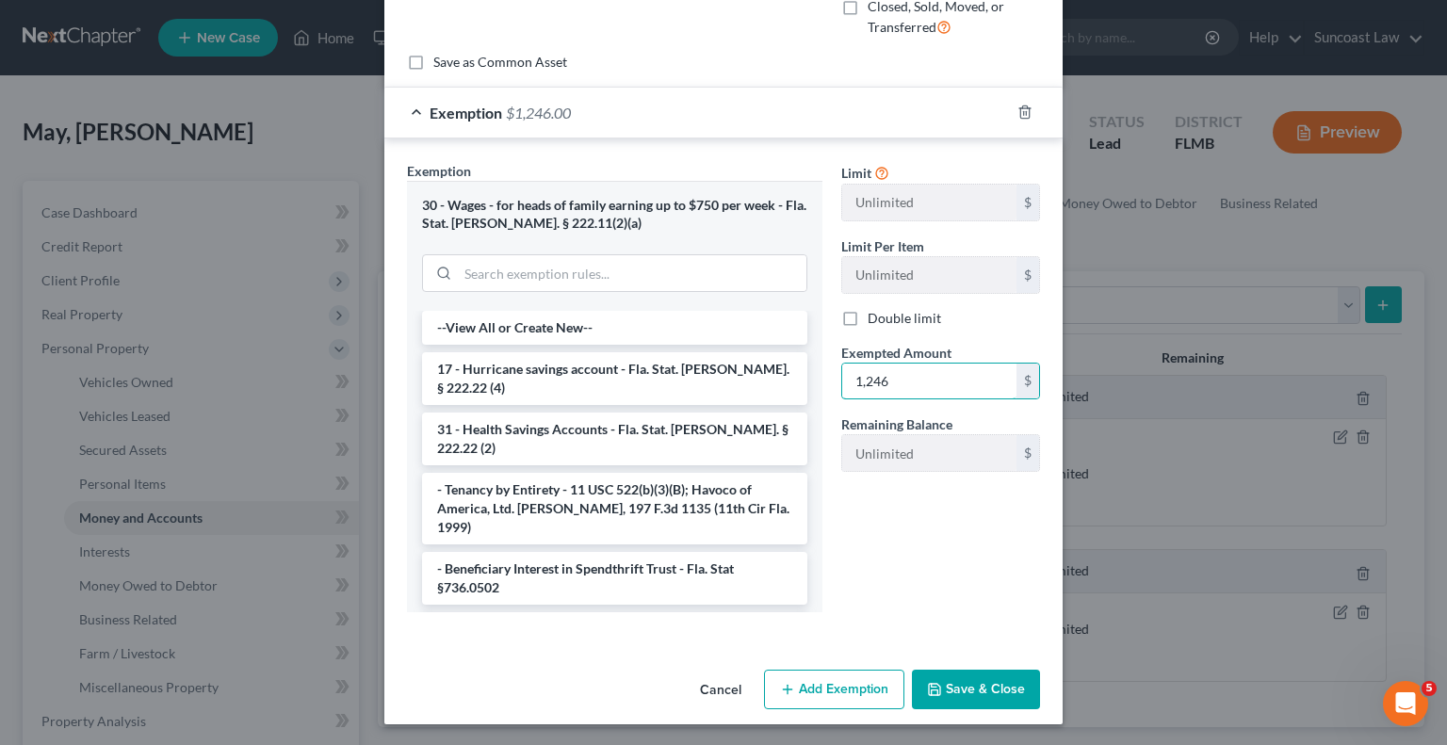
type input "1,246"
click at [972, 689] on button "Save & Close" at bounding box center [976, 690] width 128 height 40
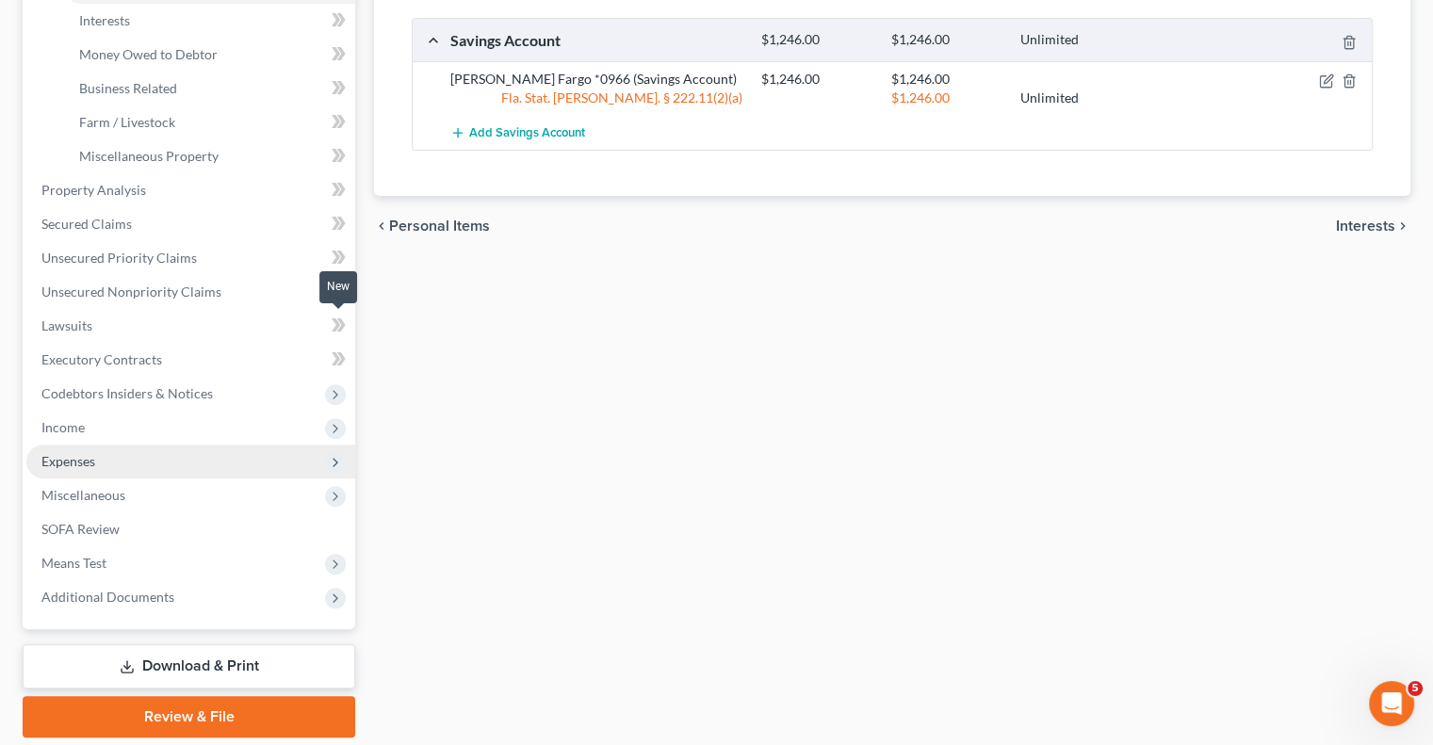
scroll to position [593, 0]
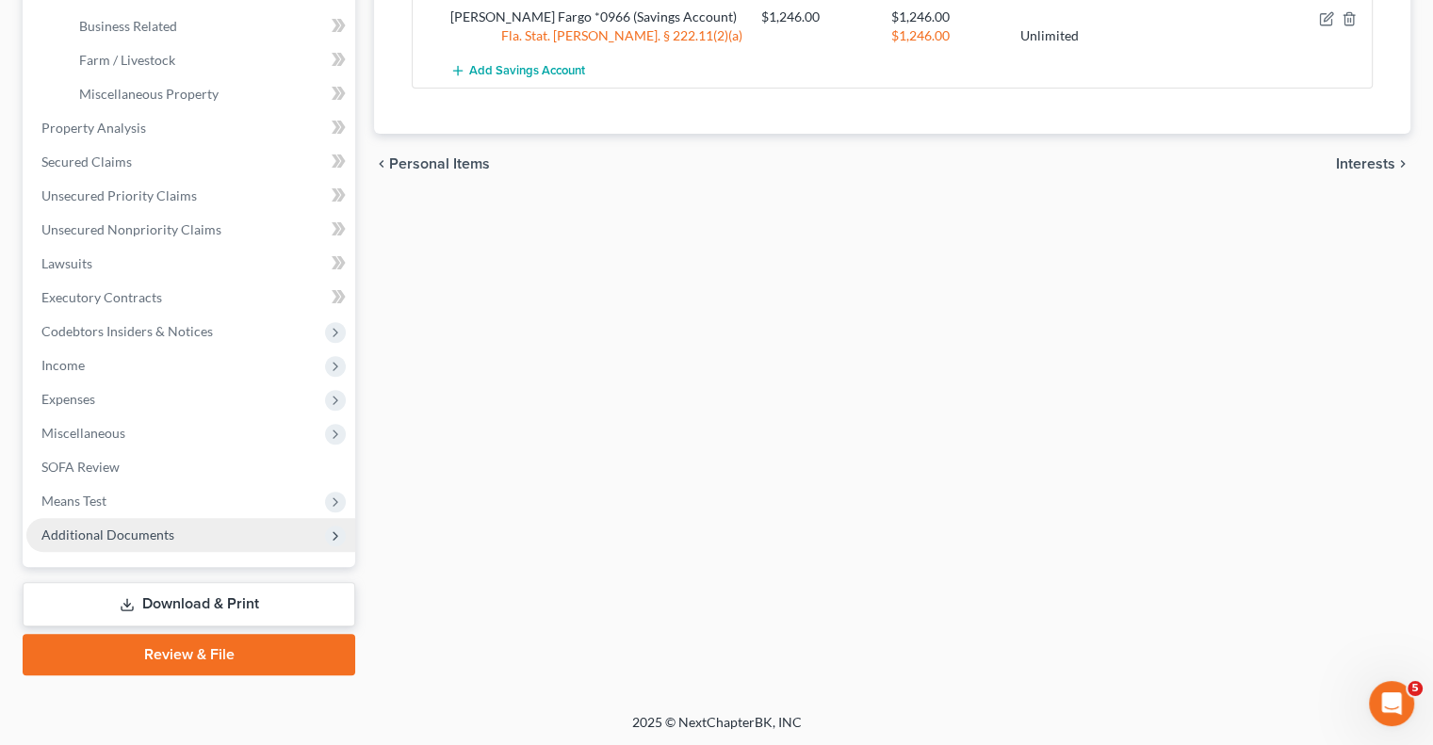
click at [188, 530] on span "Additional Documents" at bounding box center [190, 535] width 329 height 34
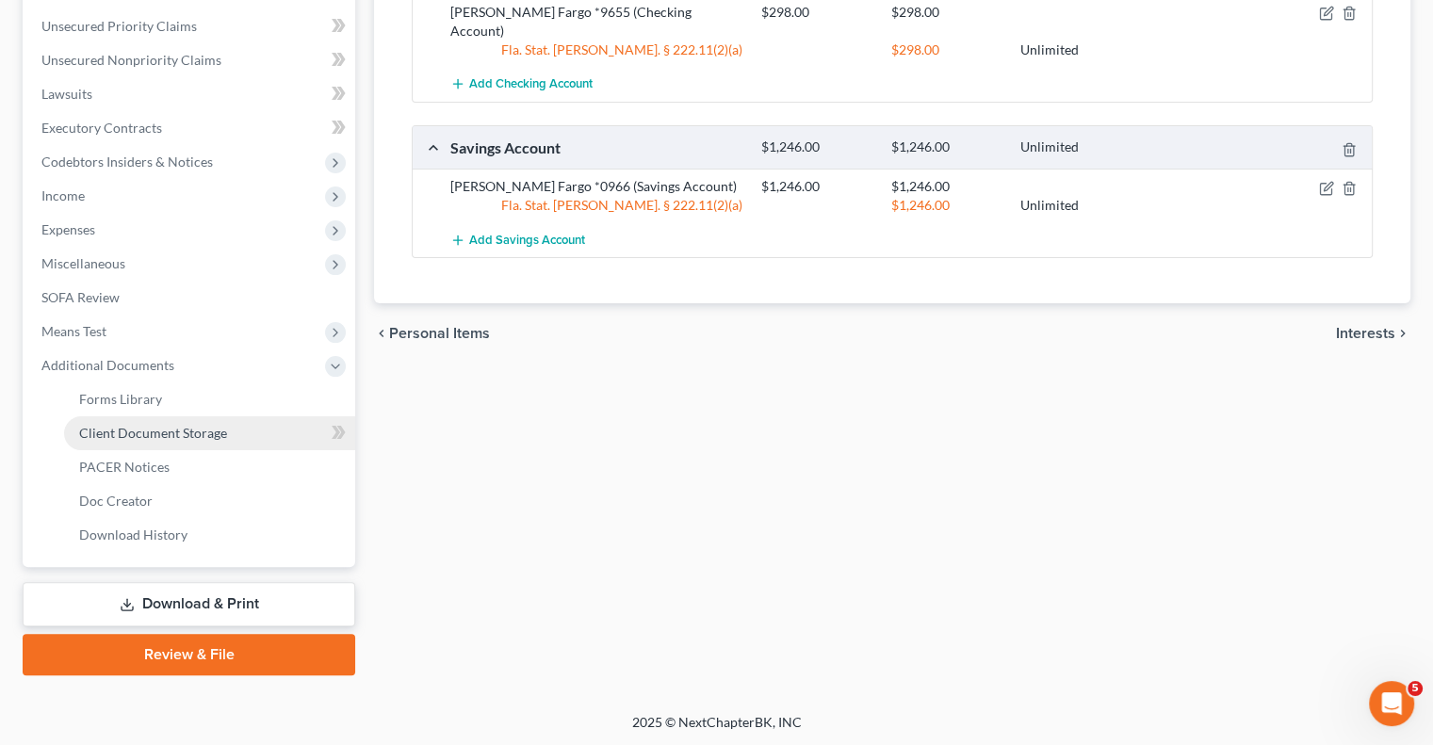
click at [135, 423] on link "Client Document Storage" at bounding box center [209, 433] width 291 height 34
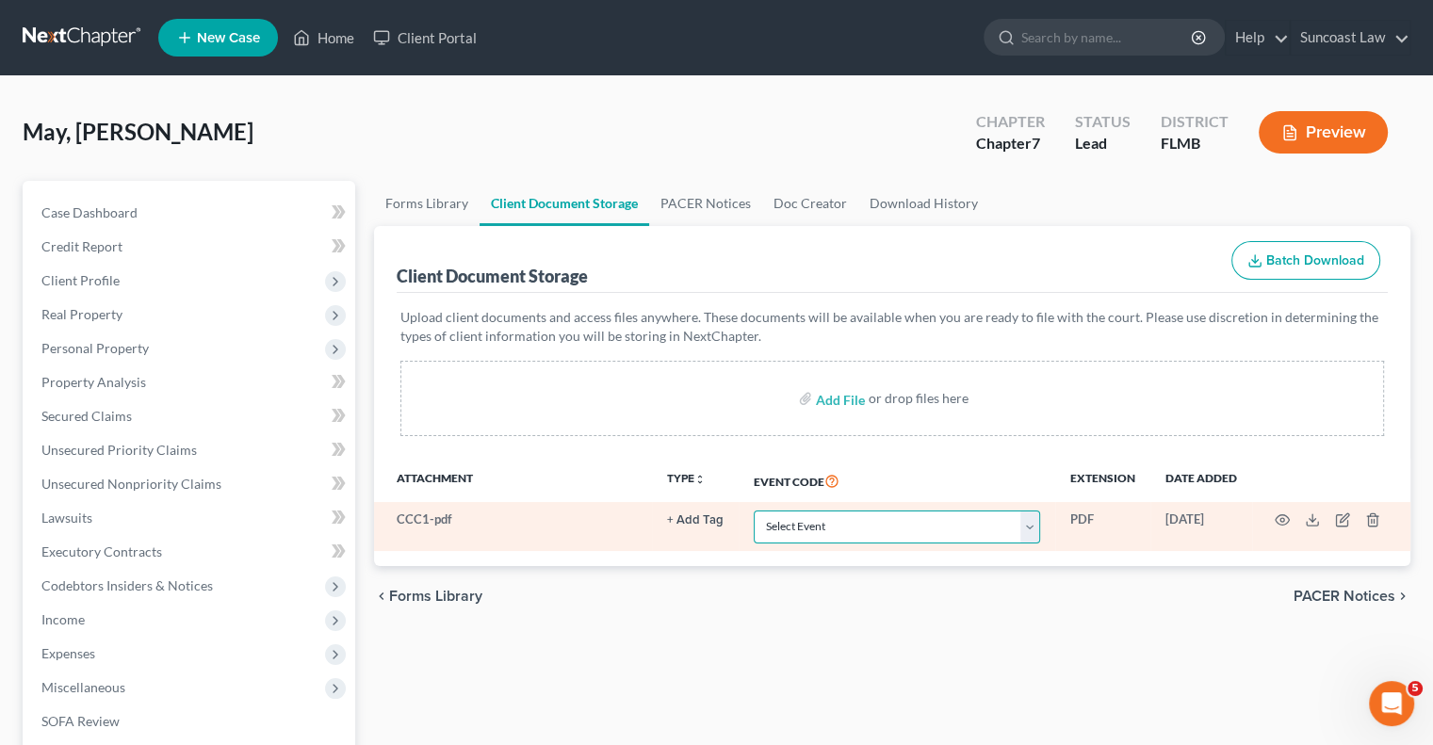
click at [794, 524] on select "Select Event 20 Largest Unsecured Creditors Amended Chapter 13 Plan Amended Cre…" at bounding box center [897, 527] width 286 height 33
select select "9"
click at [754, 511] on select "Select Event 20 Largest Unsecured Creditors Amended Chapter 13 Plan Amended Cre…" at bounding box center [897, 527] width 286 height 33
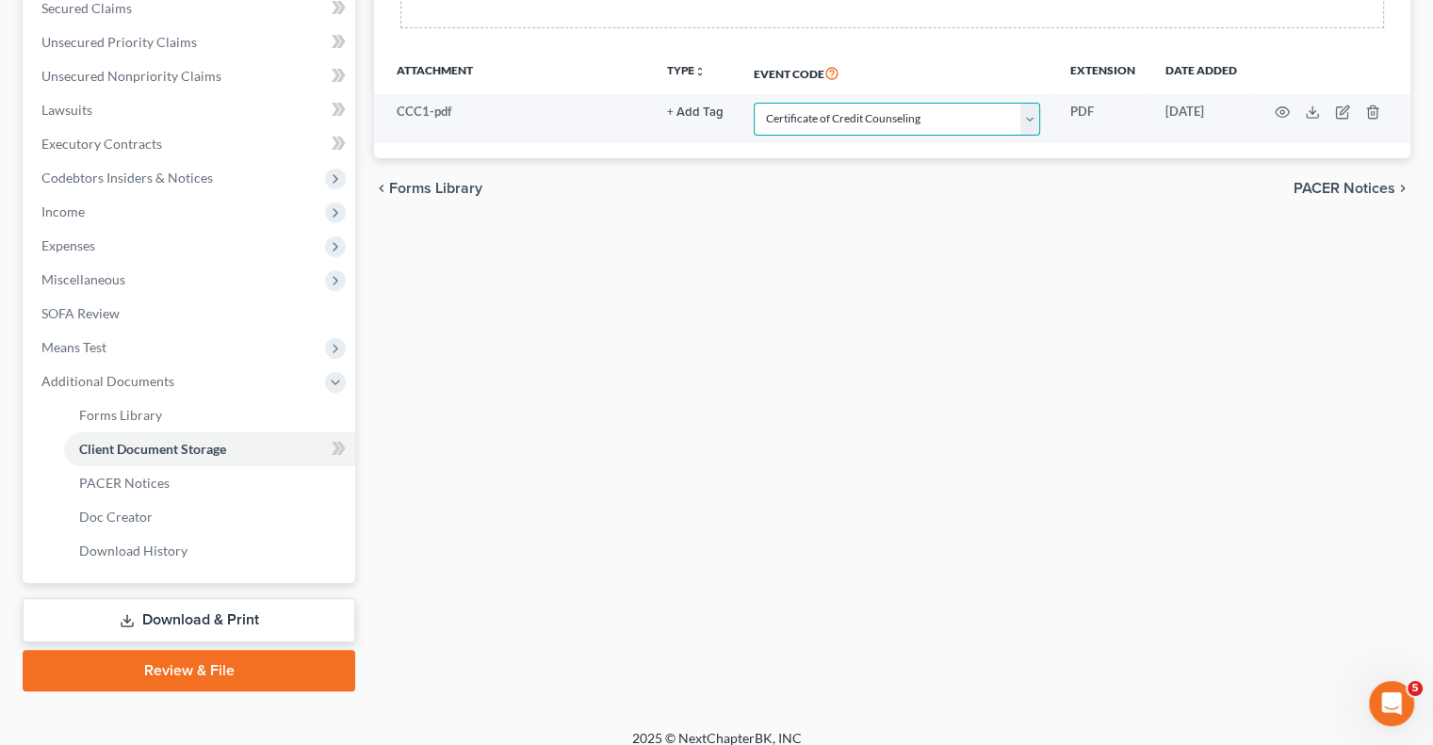
scroll to position [424, 0]
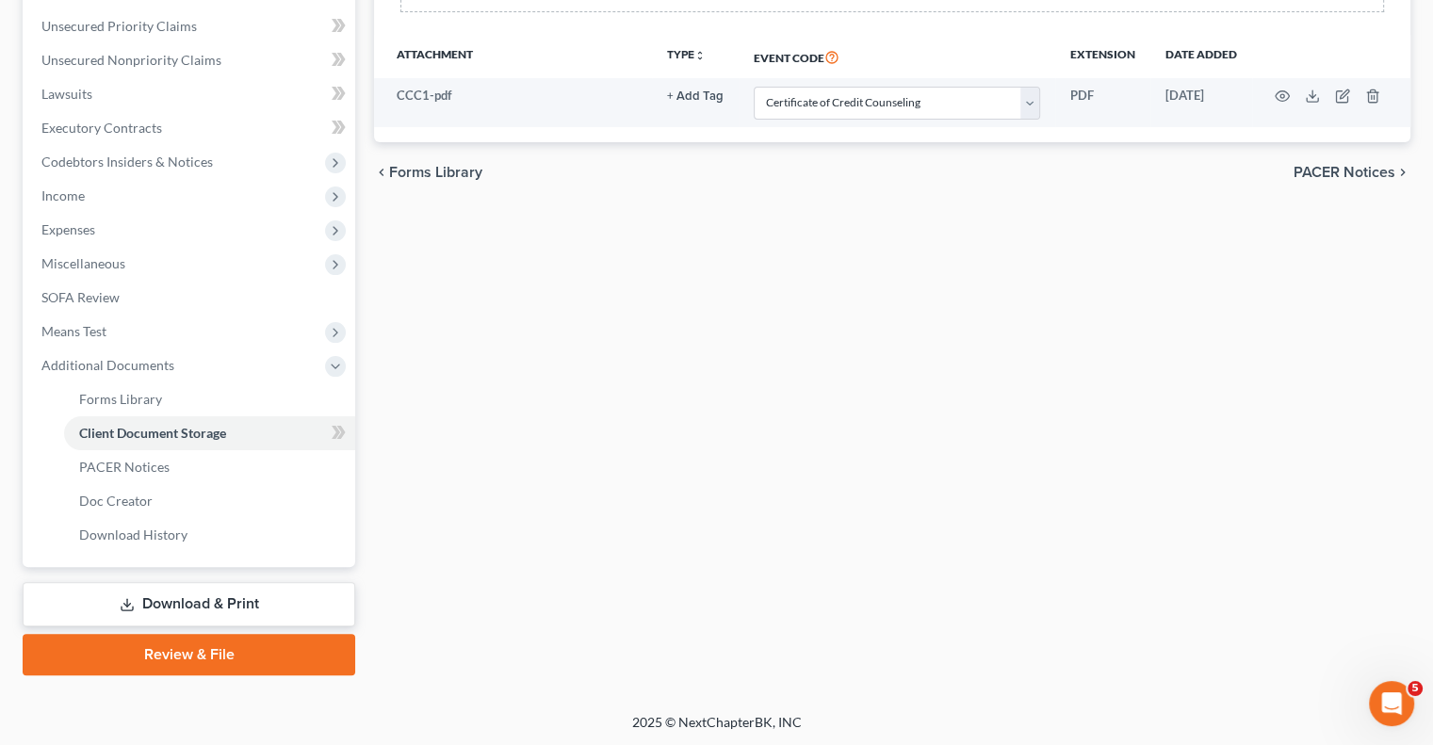
click at [271, 667] on link "Review & File" at bounding box center [189, 654] width 333 height 41
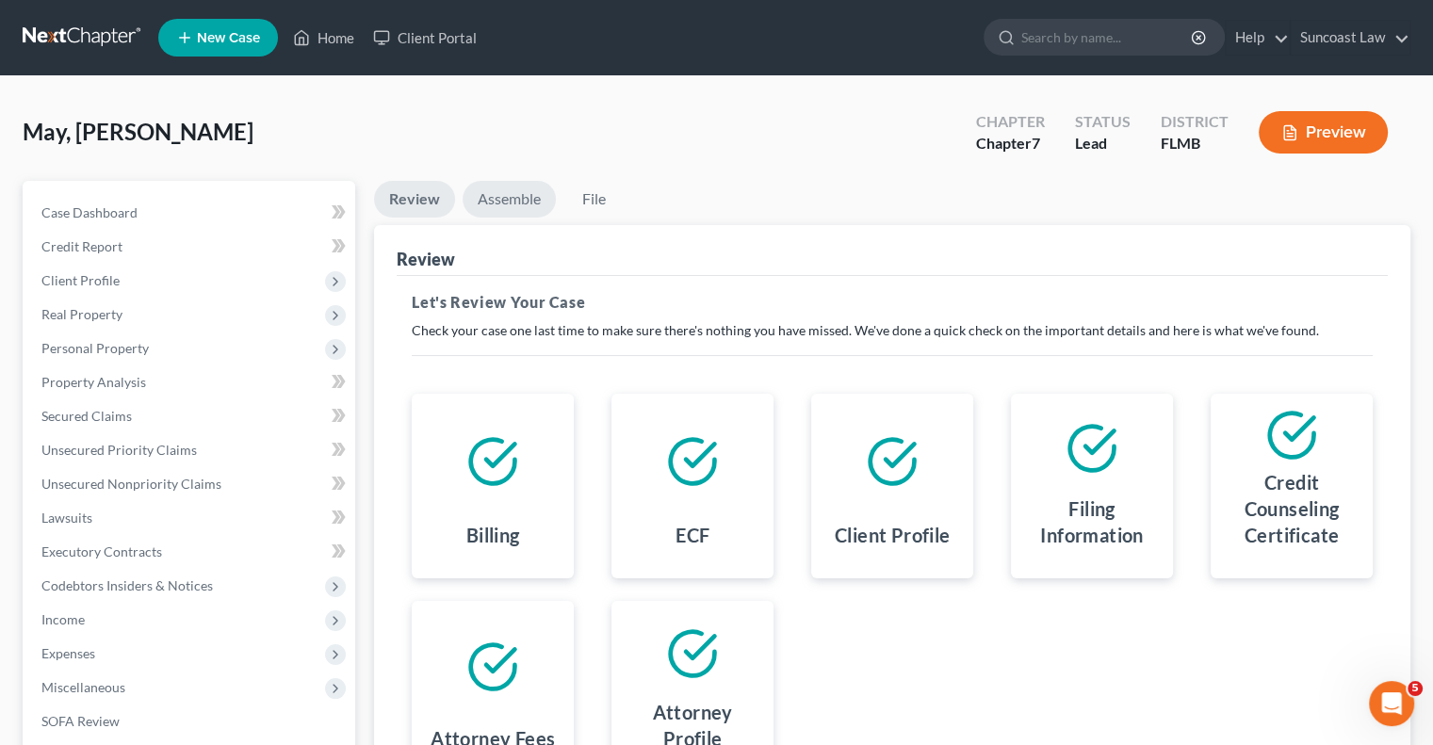
click at [511, 188] on link "Assemble" at bounding box center [509, 199] width 93 height 37
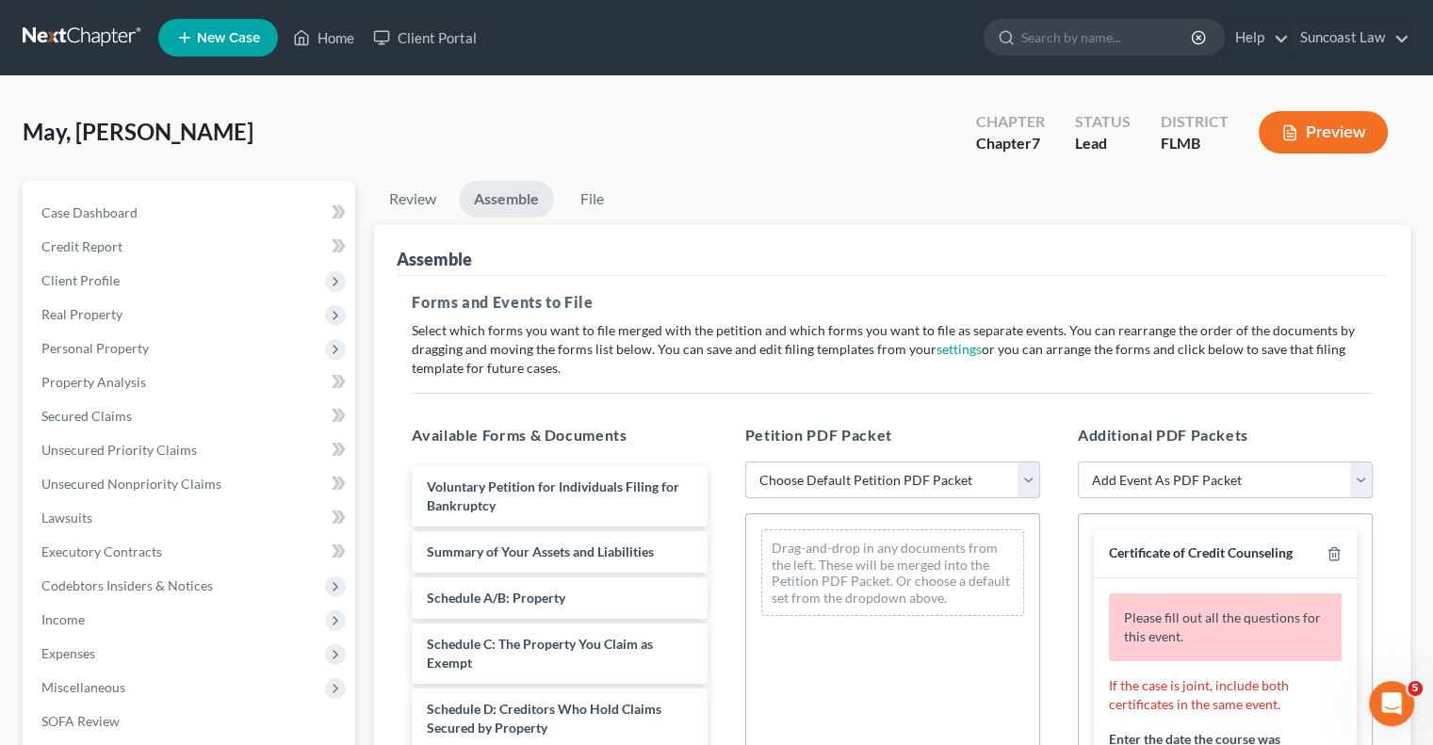
drag, startPoint x: 880, startPoint y: 474, endPoint x: 882, endPoint y: 484, distance: 10.5
click at [879, 474] on select "Choose Default Petition PDF Packet Complete Bankruptcy Petition (all forms and …" at bounding box center [892, 481] width 295 height 38
select select "0"
click at [745, 462] on select "Choose Default Petition PDF Packet Complete Bankruptcy Petition (all forms and …" at bounding box center [892, 481] width 295 height 38
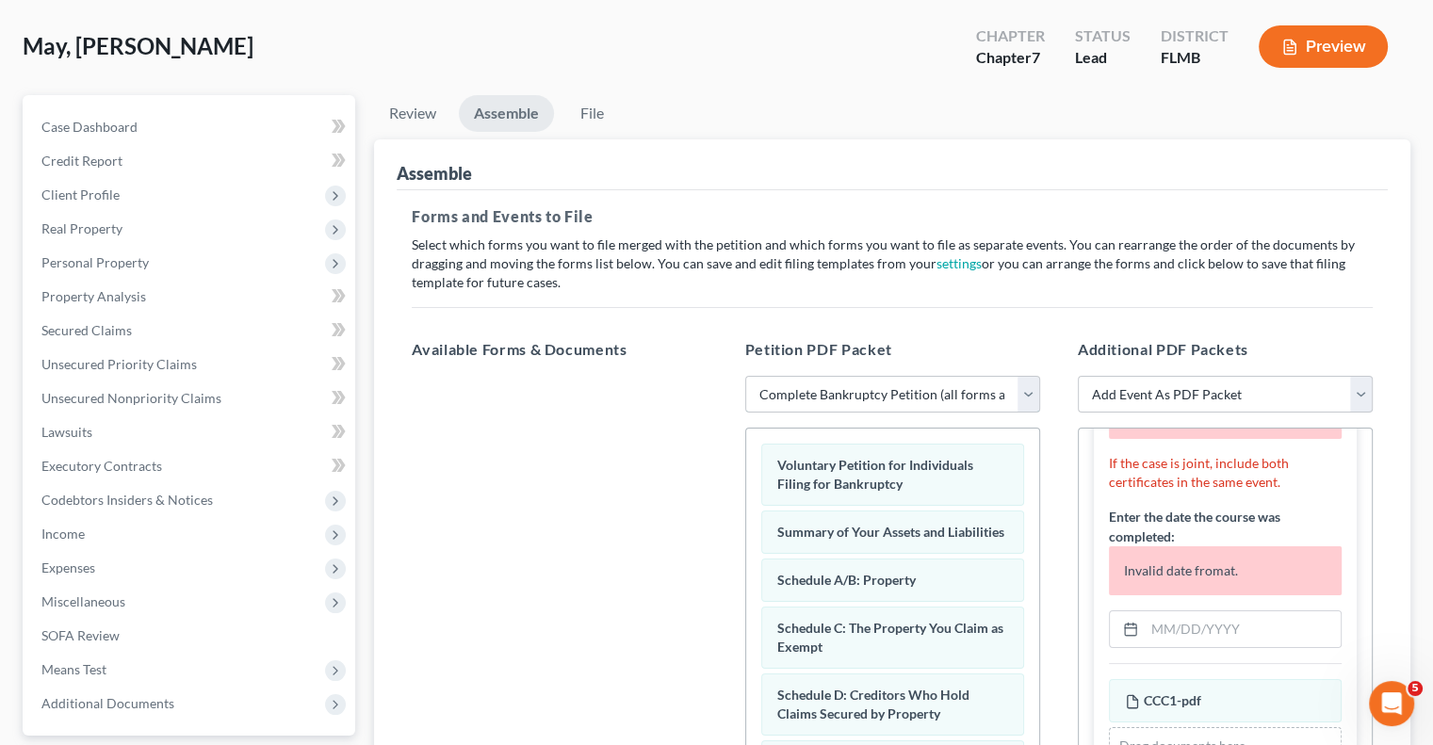
scroll to position [188, 0]
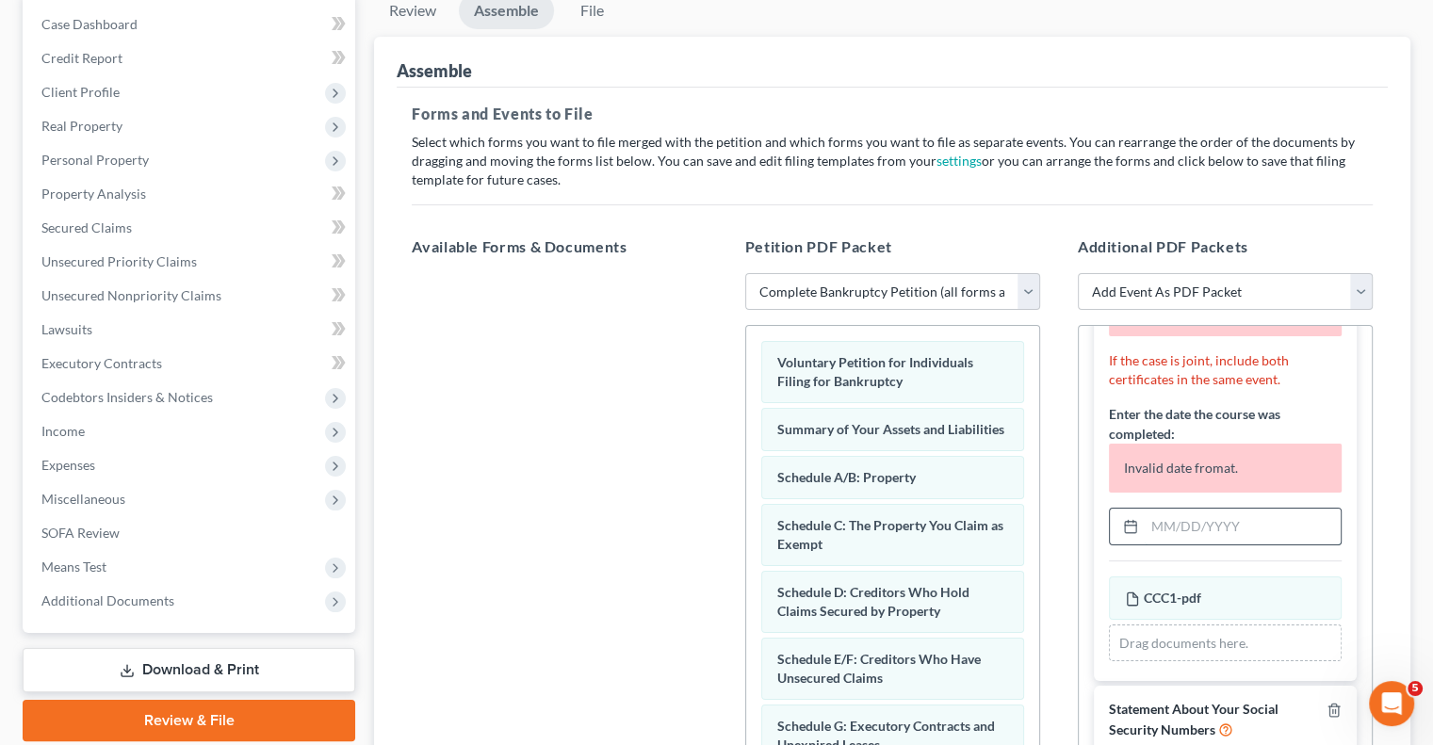
click at [1214, 521] on input "text" at bounding box center [1243, 527] width 196 height 36
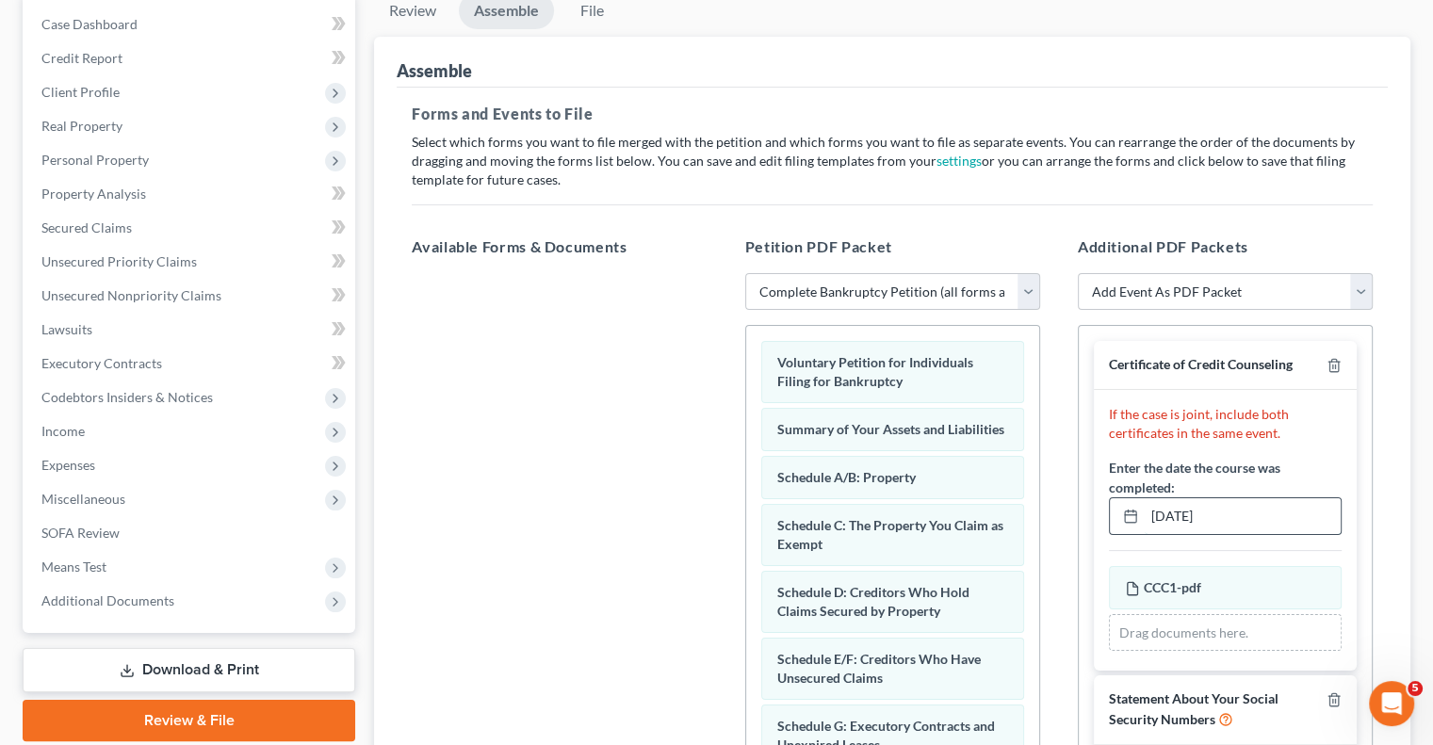
type input "[DATE]"
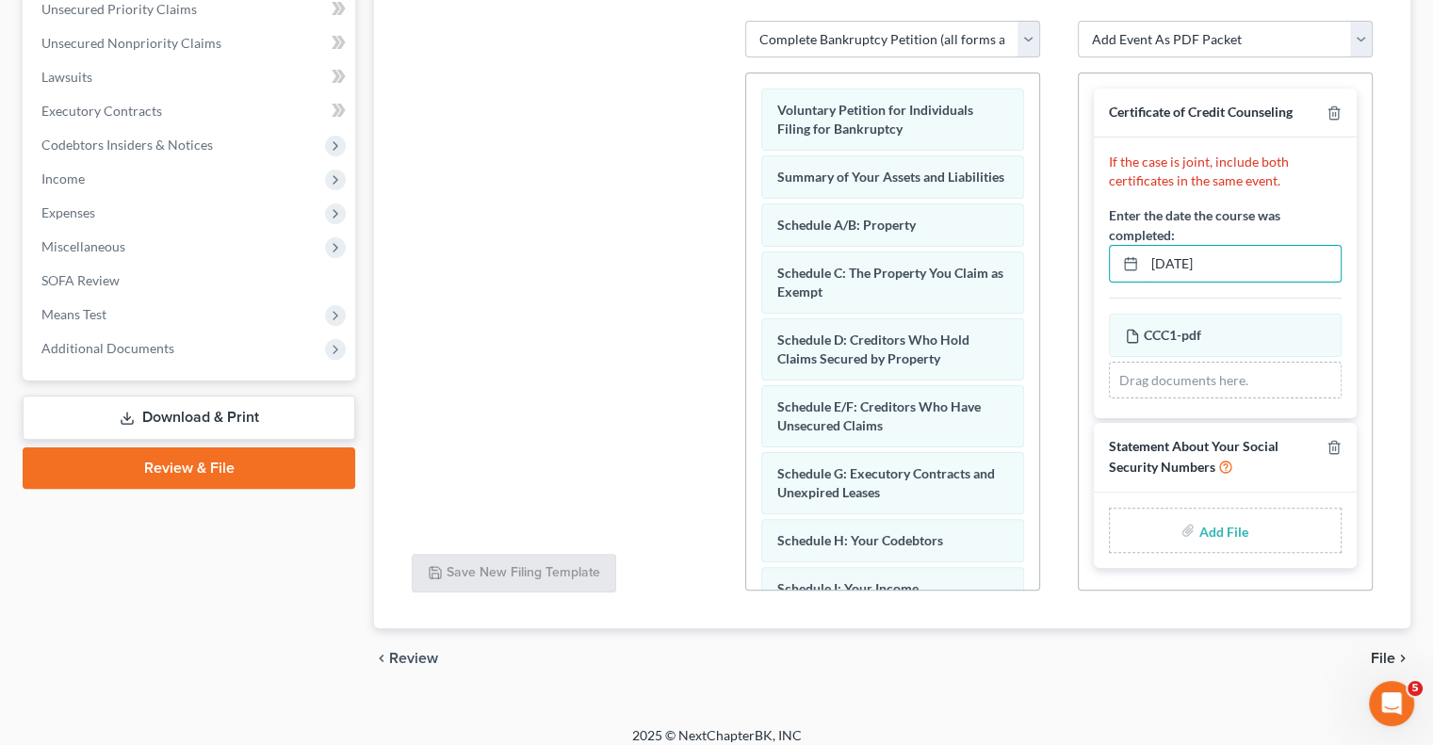
scroll to position [454, 0]
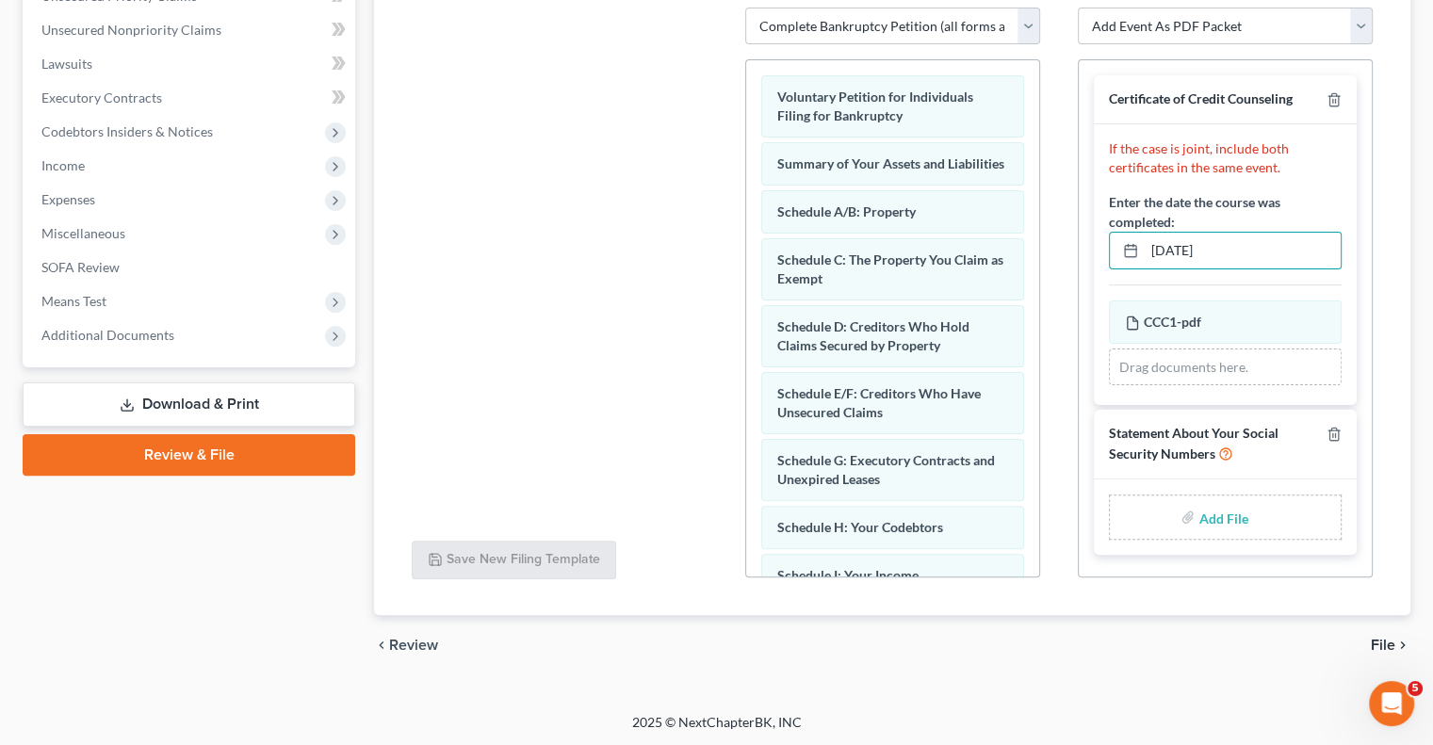
click at [1220, 509] on input "file" at bounding box center [1220, 517] width 45 height 34
type input "C:\fakepath\May SSN.pdf"
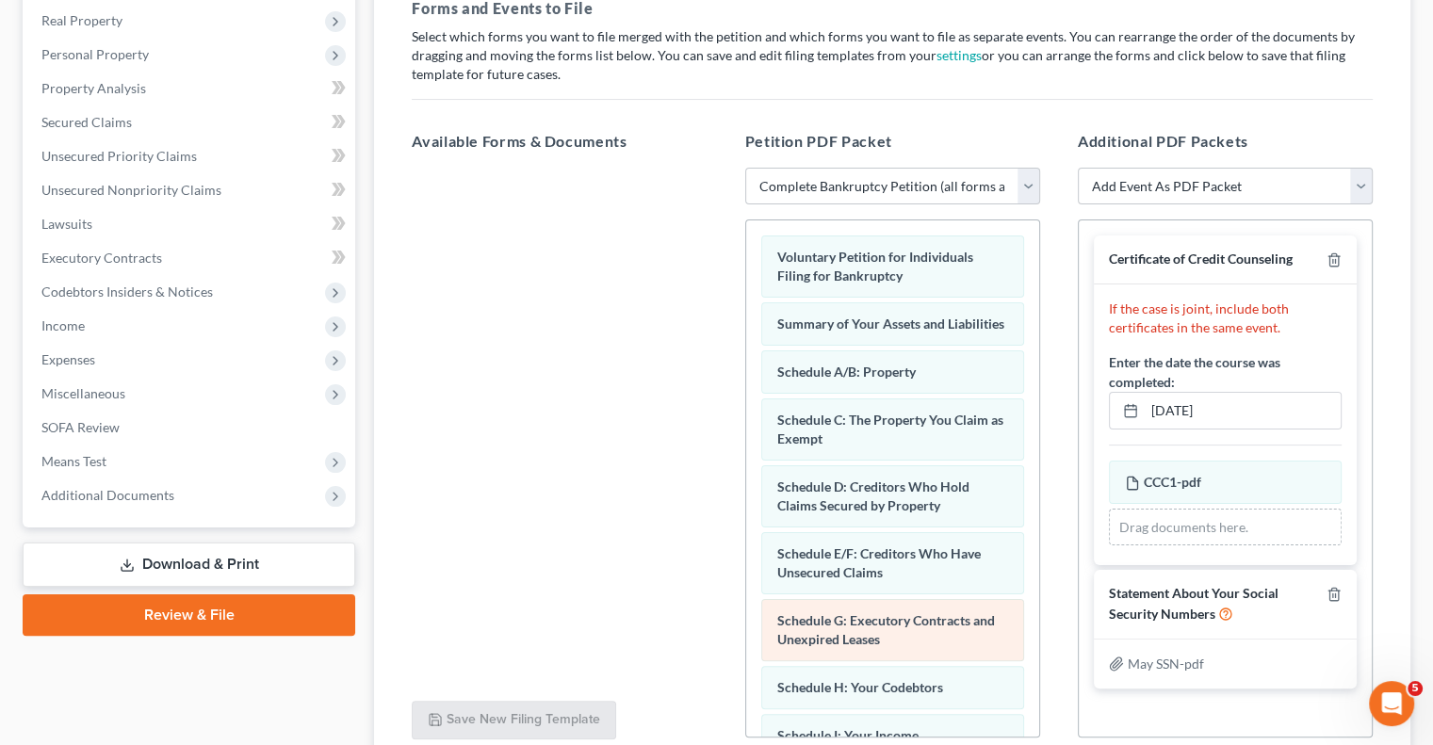
scroll to position [0, 0]
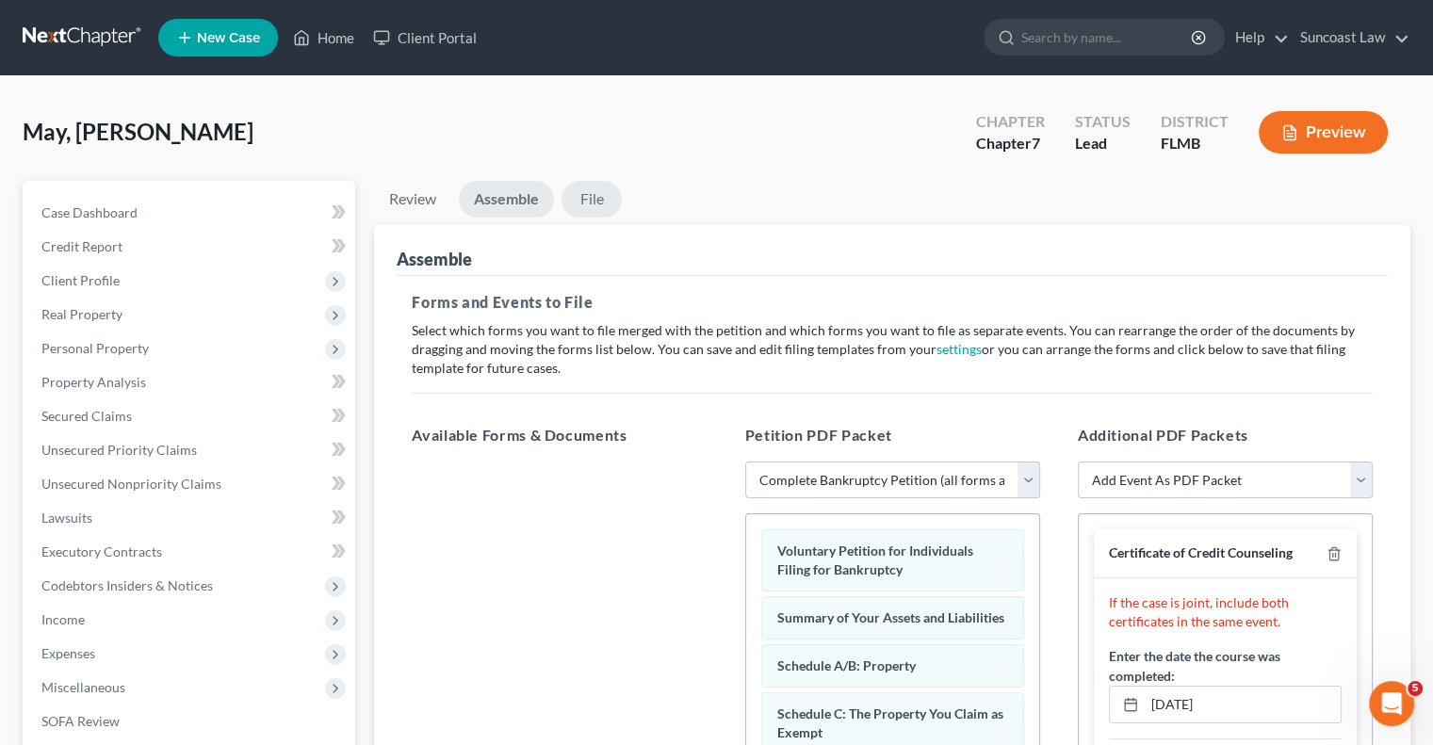
click at [592, 207] on link "File" at bounding box center [591, 199] width 60 height 37
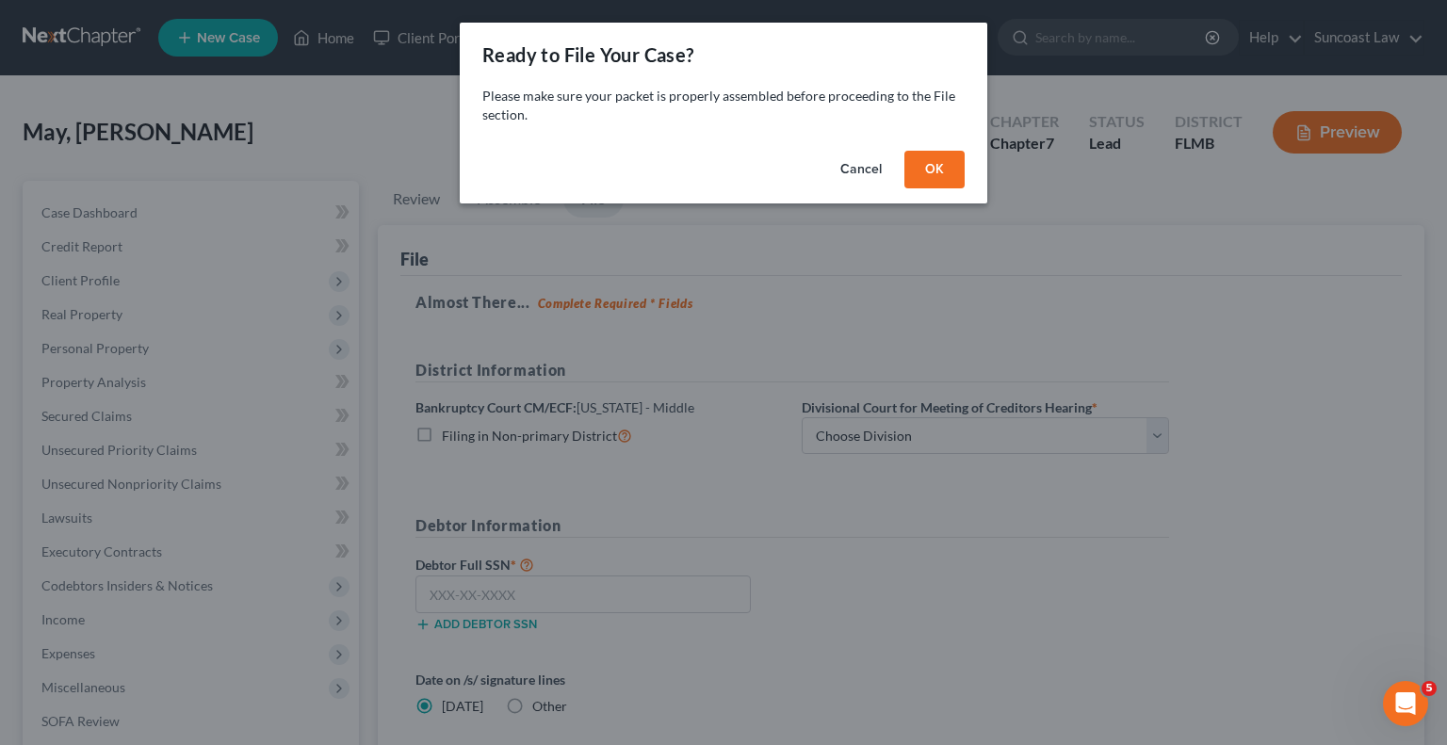
drag, startPoint x: 927, startPoint y: 174, endPoint x: 812, endPoint y: 116, distance: 128.9
click at [927, 174] on button "OK" at bounding box center [934, 170] width 60 height 38
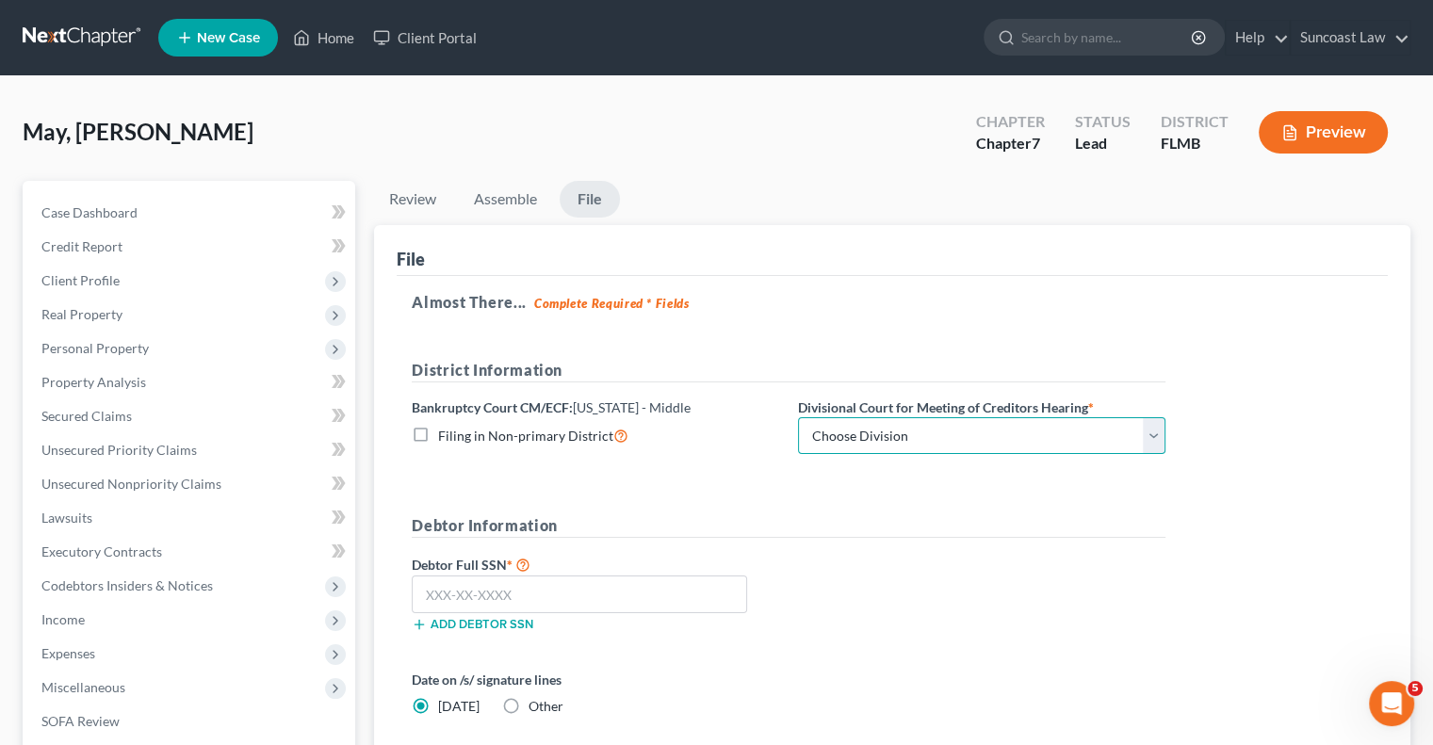
click at [929, 421] on select "Choose Division [GEOGRAPHIC_DATA][PERSON_NAME] [GEOGRAPHIC_DATA] [GEOGRAPHIC_DA…" at bounding box center [981, 436] width 367 height 38
select select "1"
click at [798, 417] on select "Choose Division [GEOGRAPHIC_DATA][PERSON_NAME] [GEOGRAPHIC_DATA] [GEOGRAPHIC_DA…" at bounding box center [981, 436] width 367 height 38
click at [580, 598] on input "text" at bounding box center [579, 595] width 335 height 38
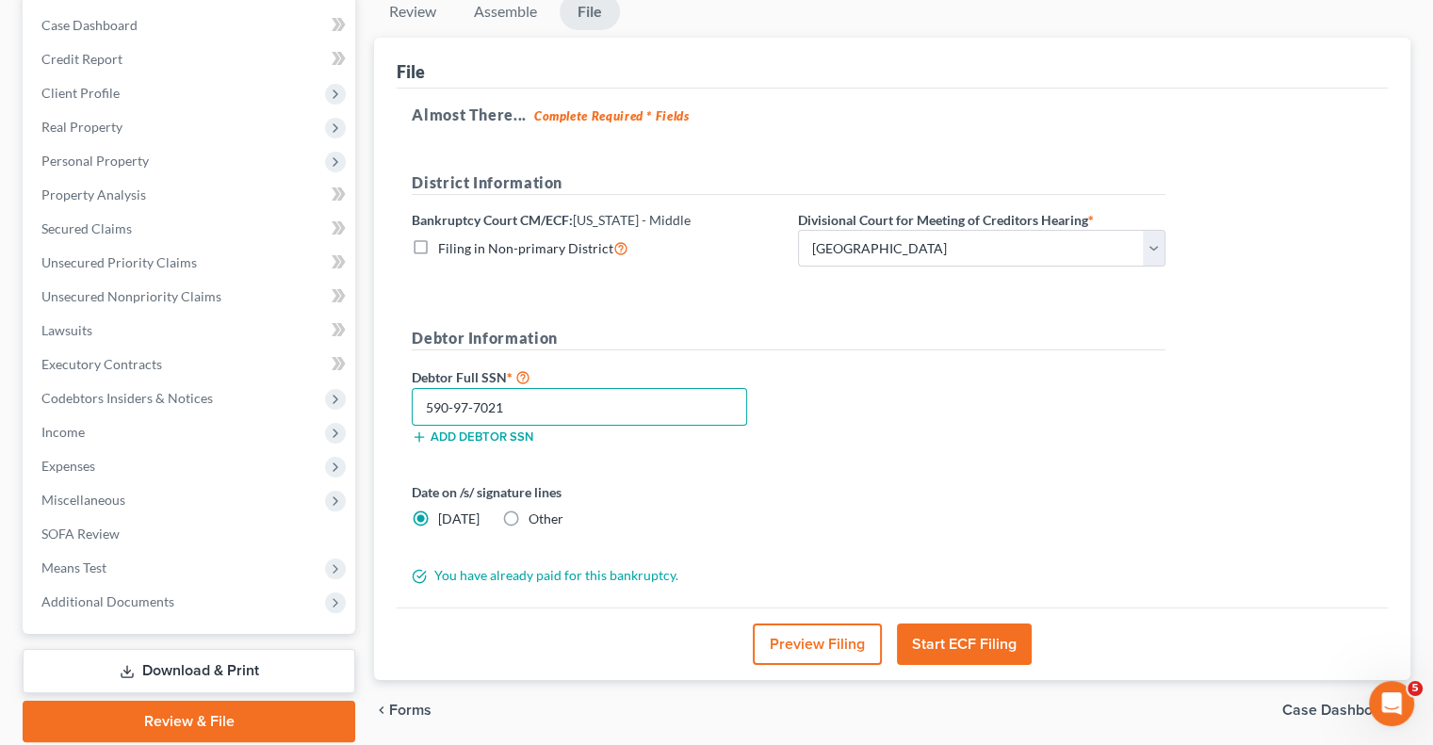
scroll to position [188, 0]
type input "590-97-7021"
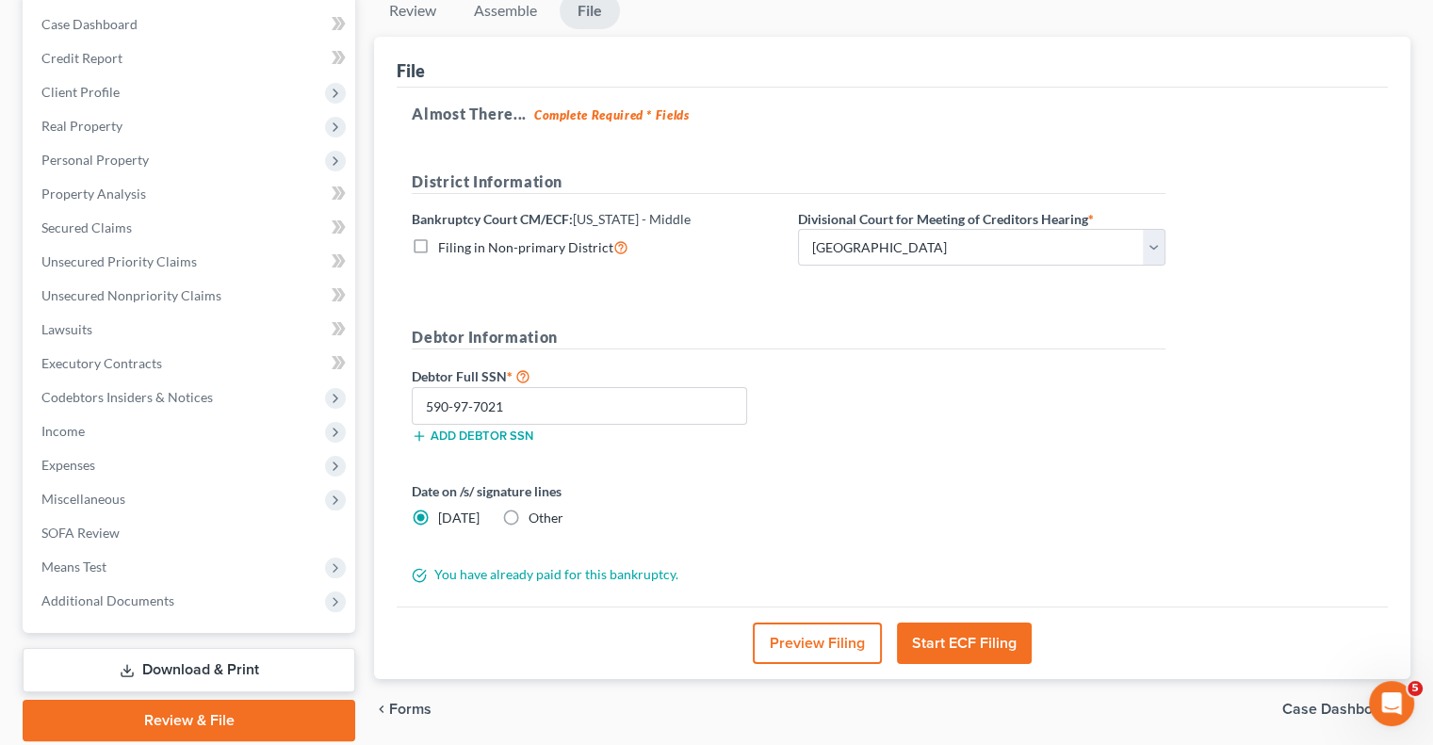
click at [986, 652] on button "Start ECF Filing" at bounding box center [964, 643] width 135 height 41
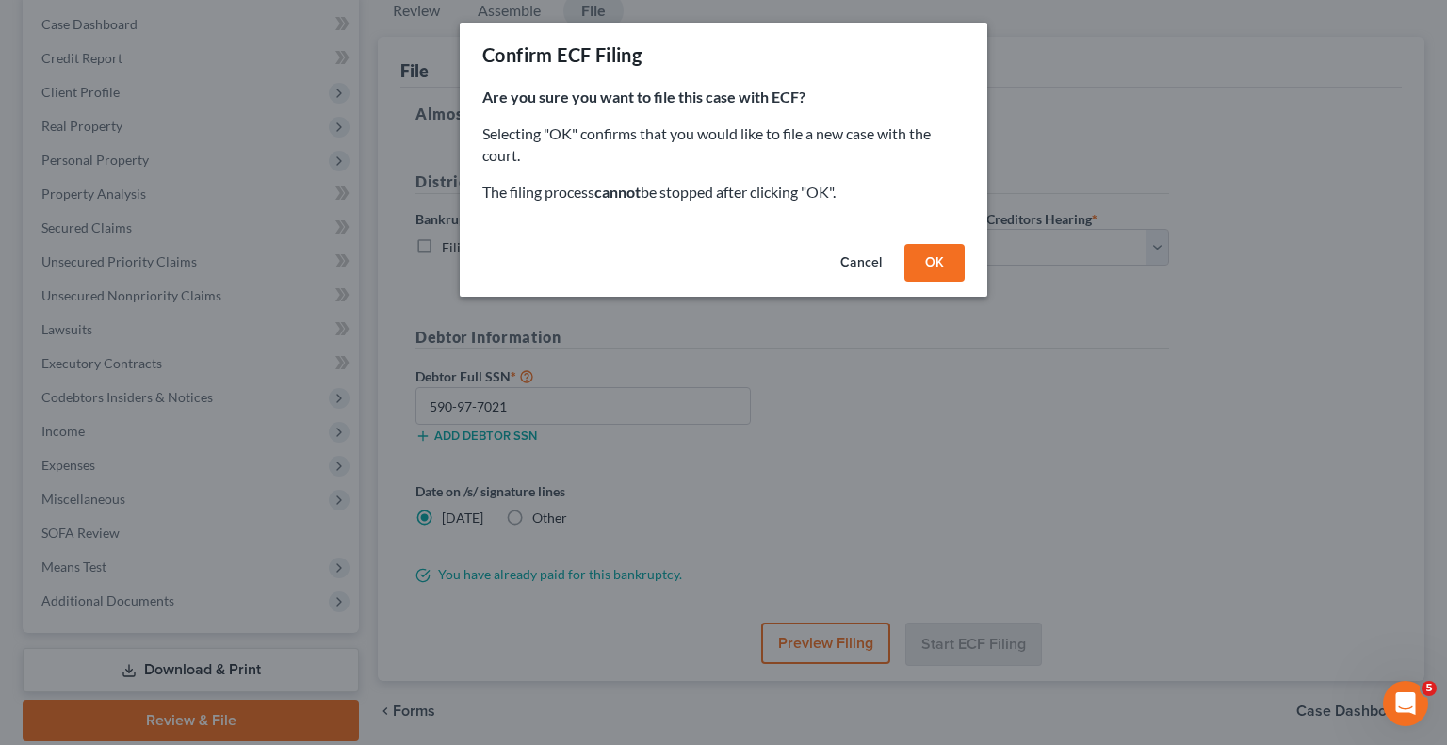
click at [933, 255] on button "OK" at bounding box center [934, 263] width 60 height 38
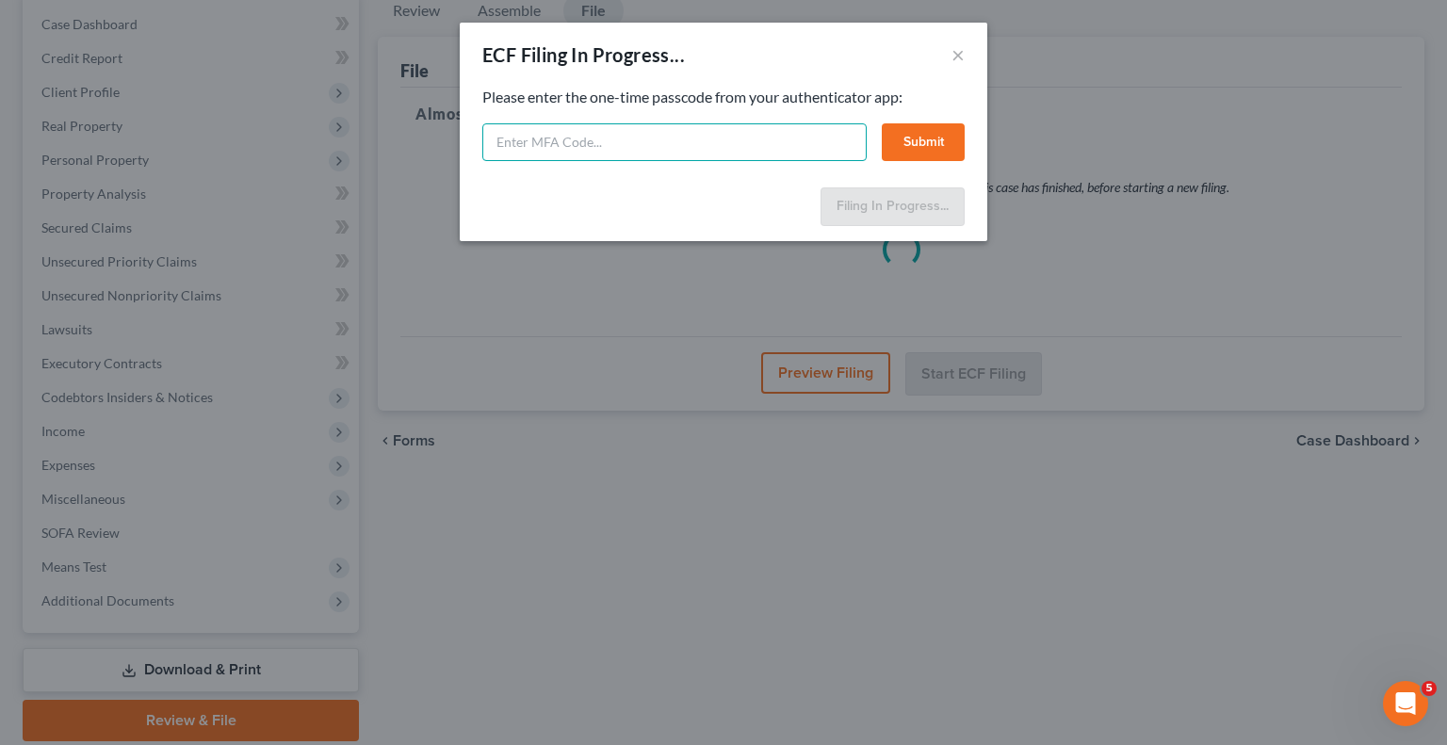
click at [614, 138] on input "text" at bounding box center [674, 142] width 384 height 38
type input "517095"
click at [939, 139] on button "Submit" at bounding box center [923, 142] width 83 height 38
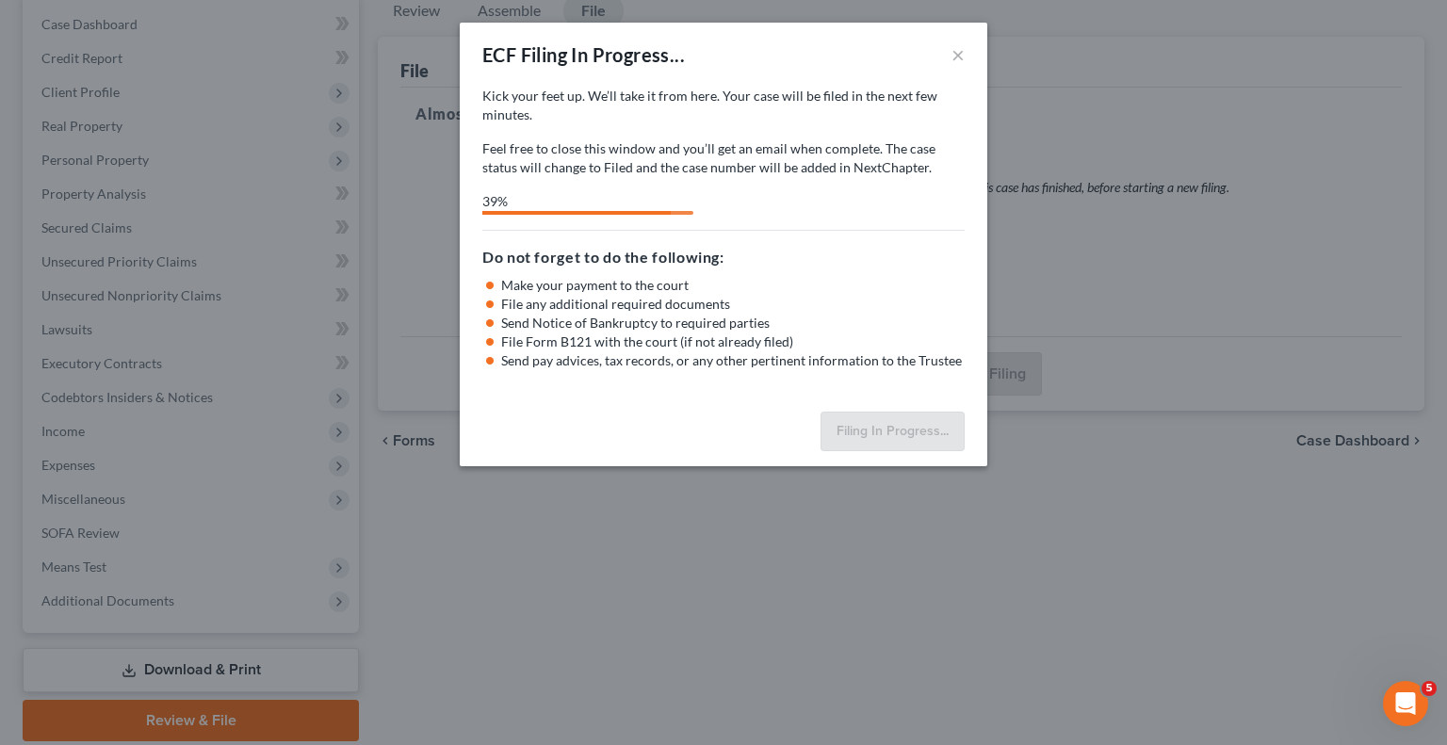
select select "1"
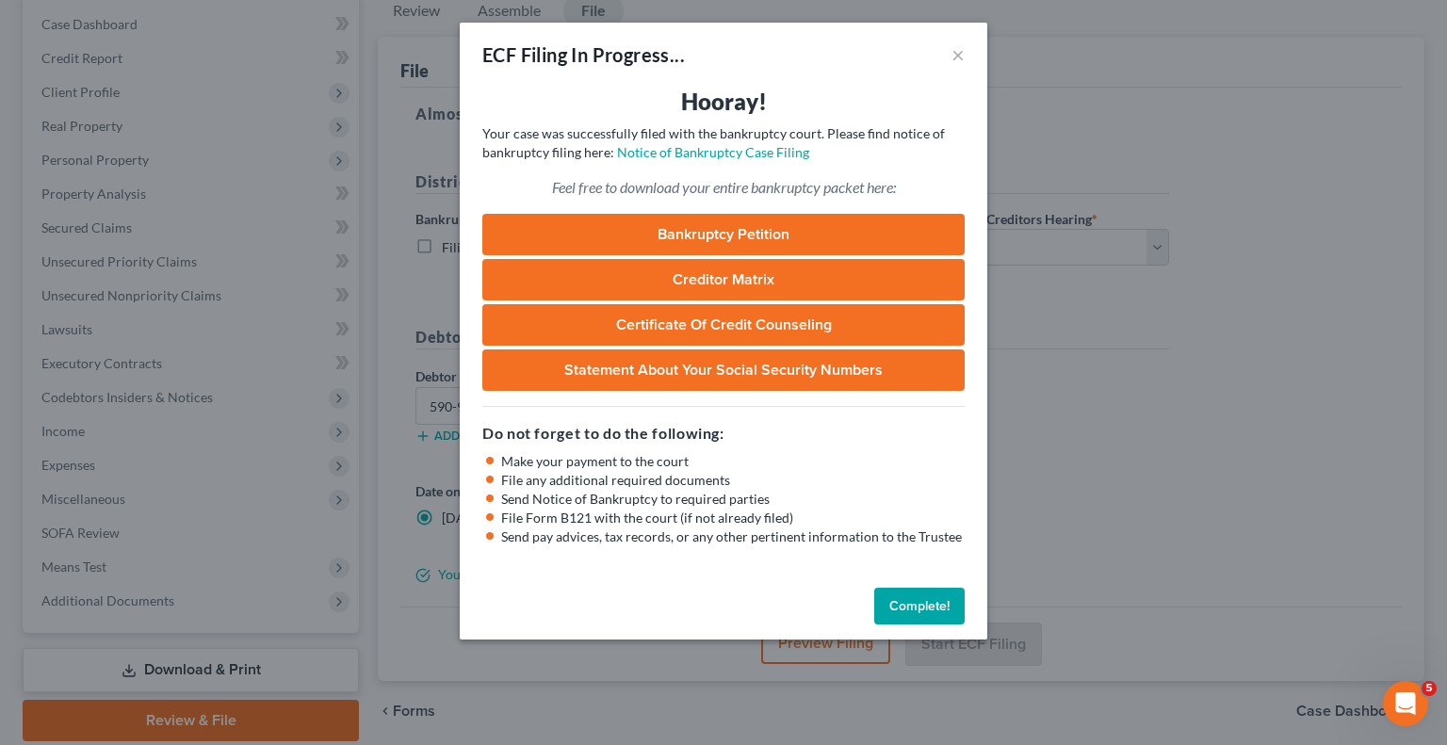
click at [944, 608] on button "Complete!" at bounding box center [919, 607] width 90 height 38
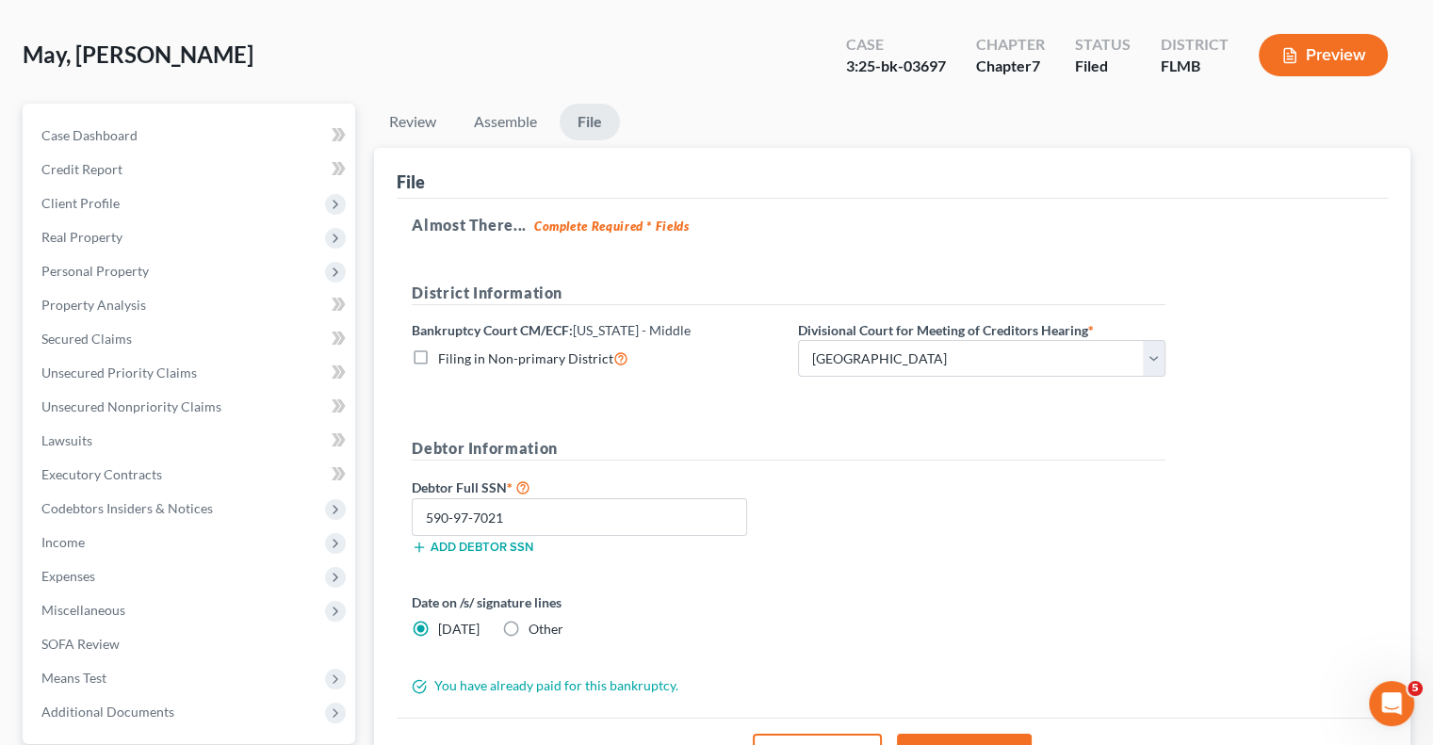
scroll to position [0, 0]
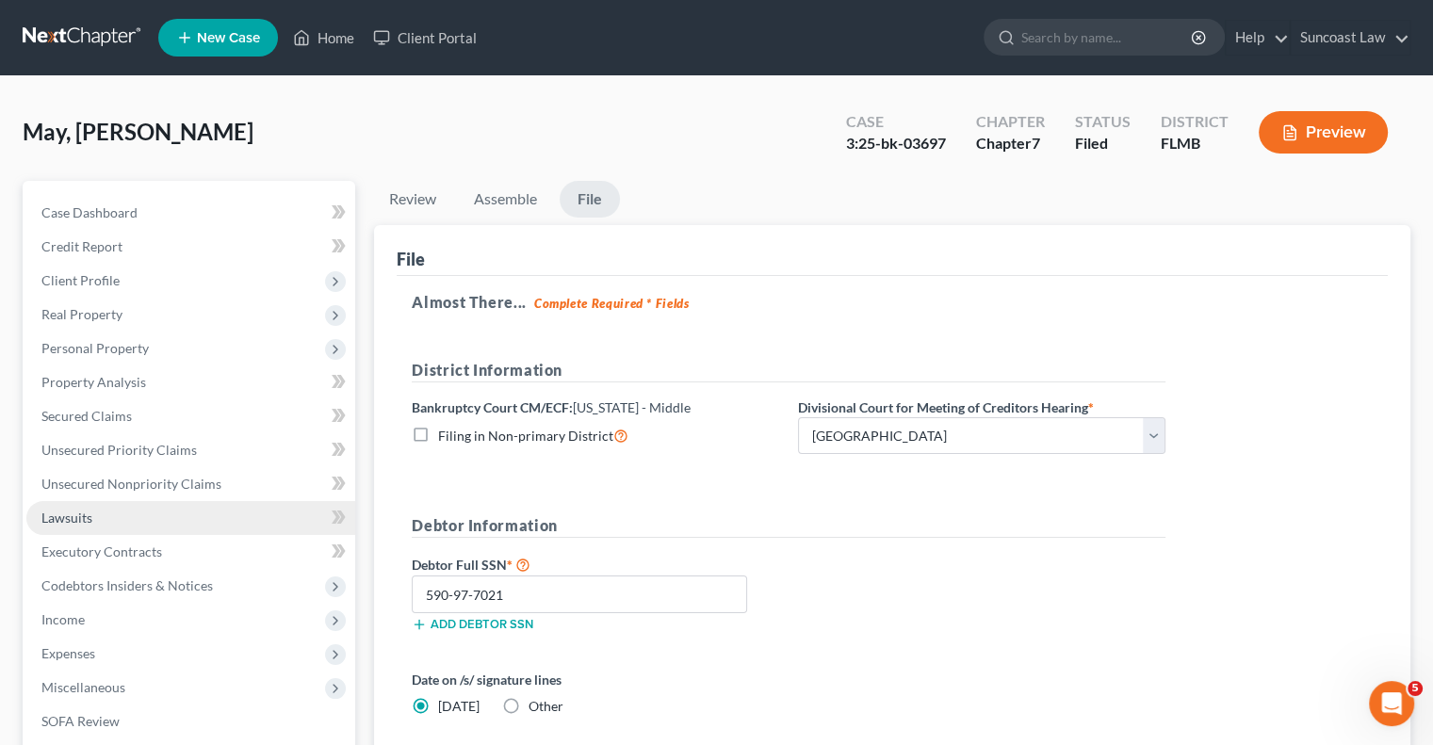
click at [109, 514] on link "Lawsuits" at bounding box center [190, 518] width 329 height 34
